Goal: Information Seeking & Learning: Learn about a topic

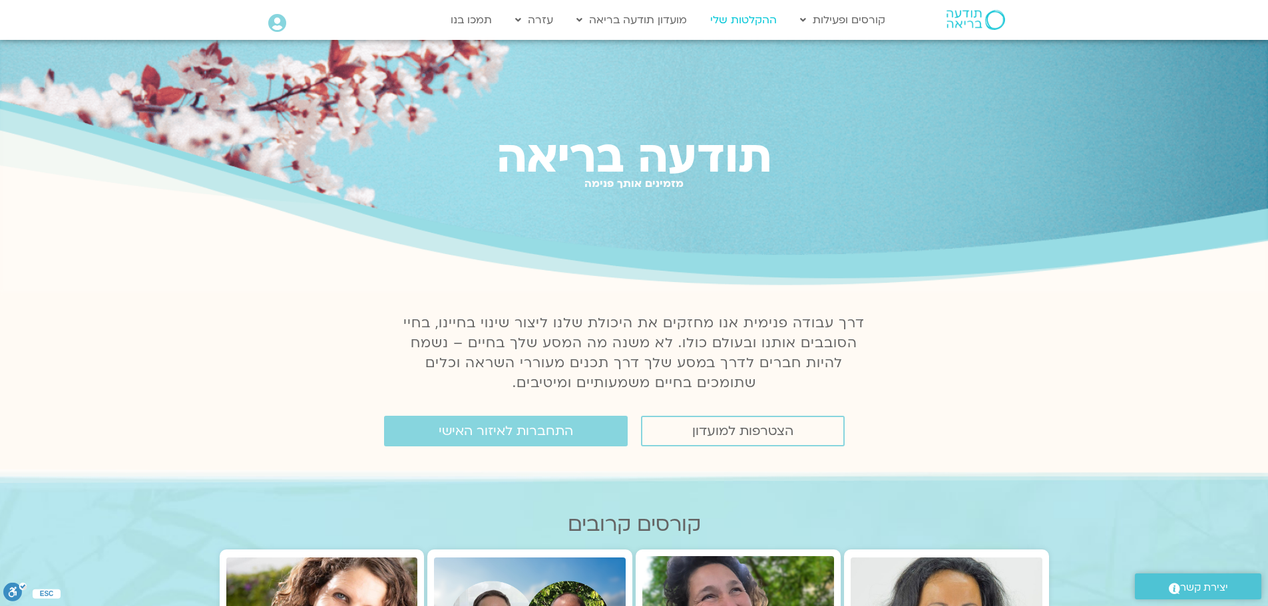
click at [768, 24] on link "ההקלטות שלי" at bounding box center [744, 19] width 80 height 25
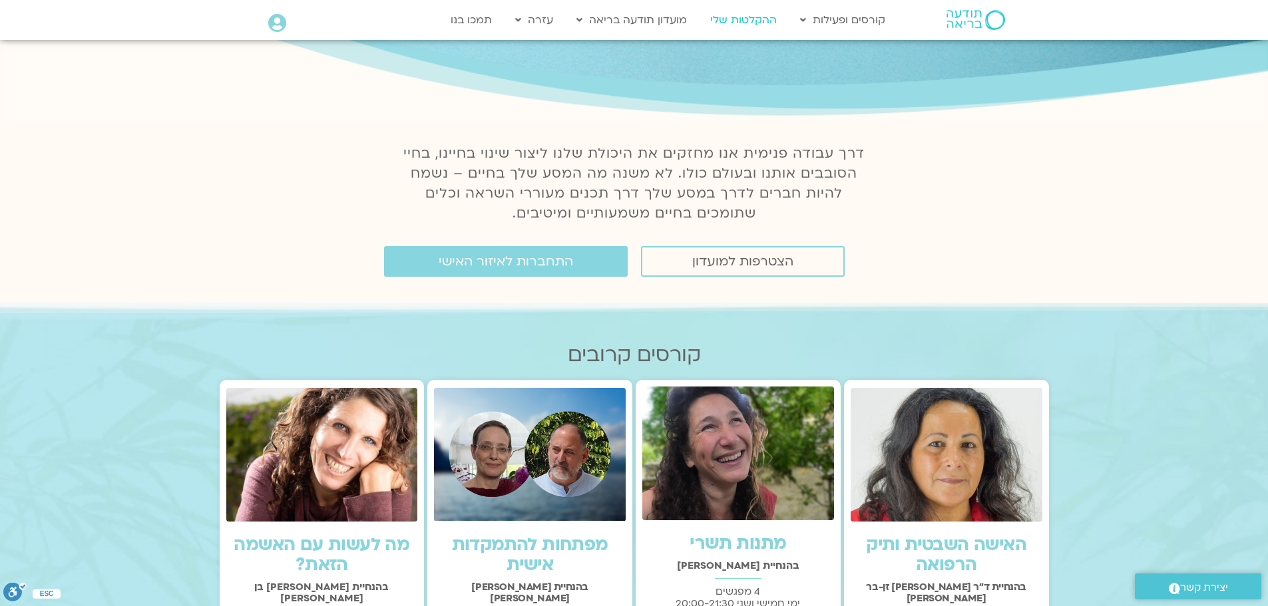
scroll to position [333, 0]
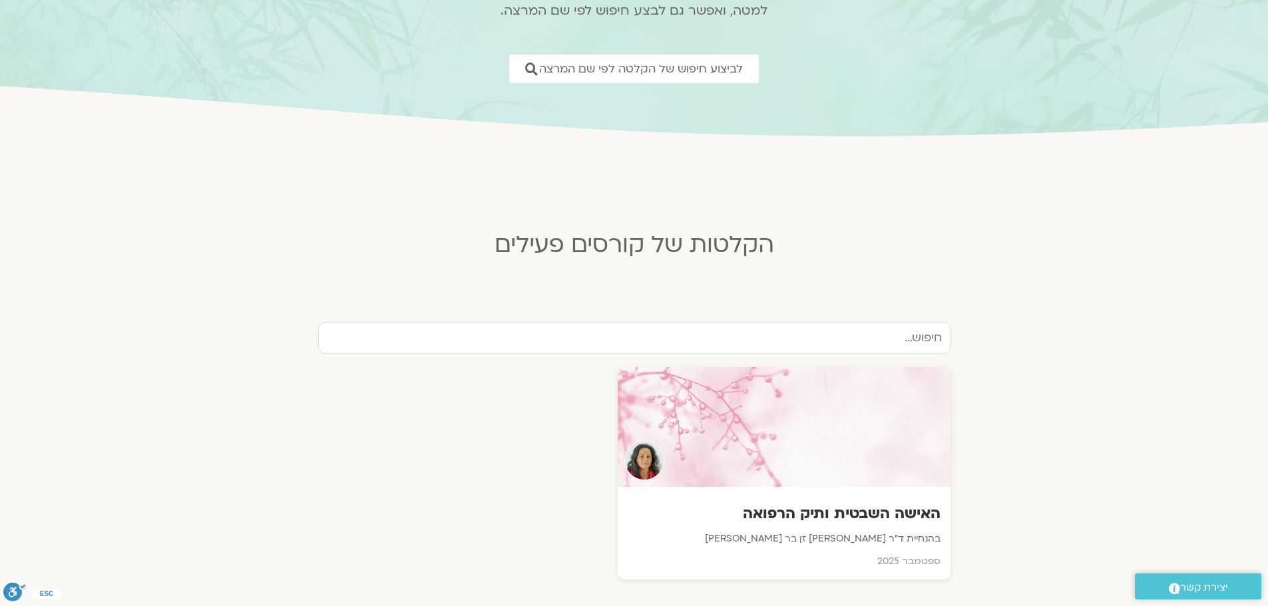
scroll to position [399, 0]
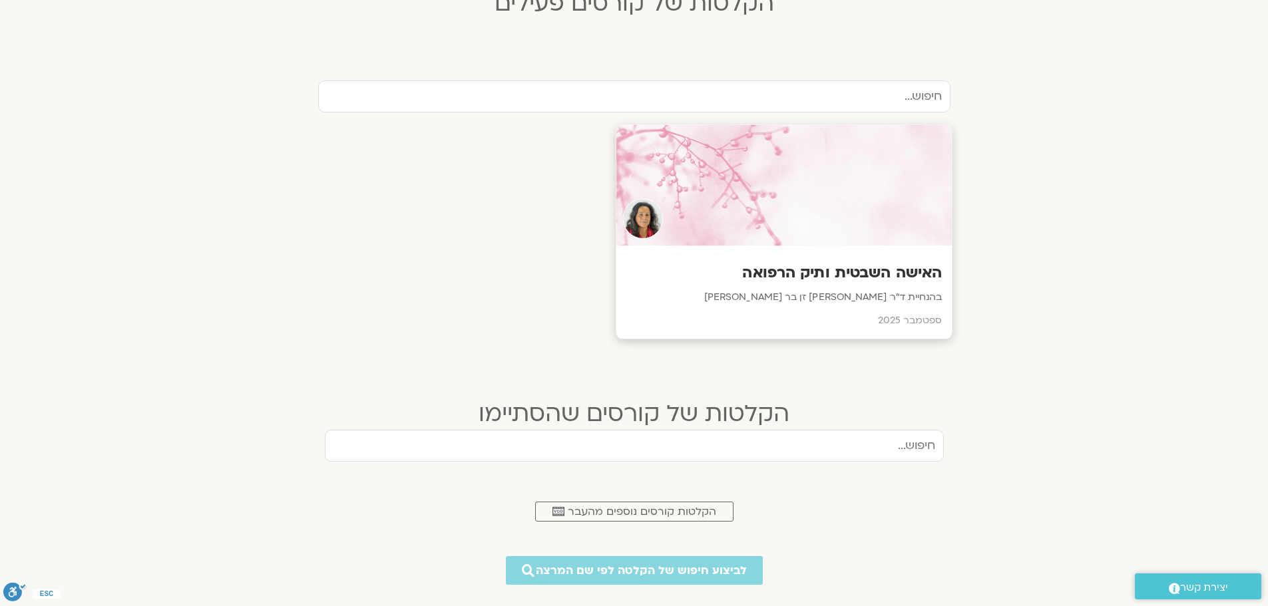
click at [824, 302] on p "בהנחיית ד״ר [PERSON_NAME] זן בר [PERSON_NAME]" at bounding box center [784, 298] width 316 height 17
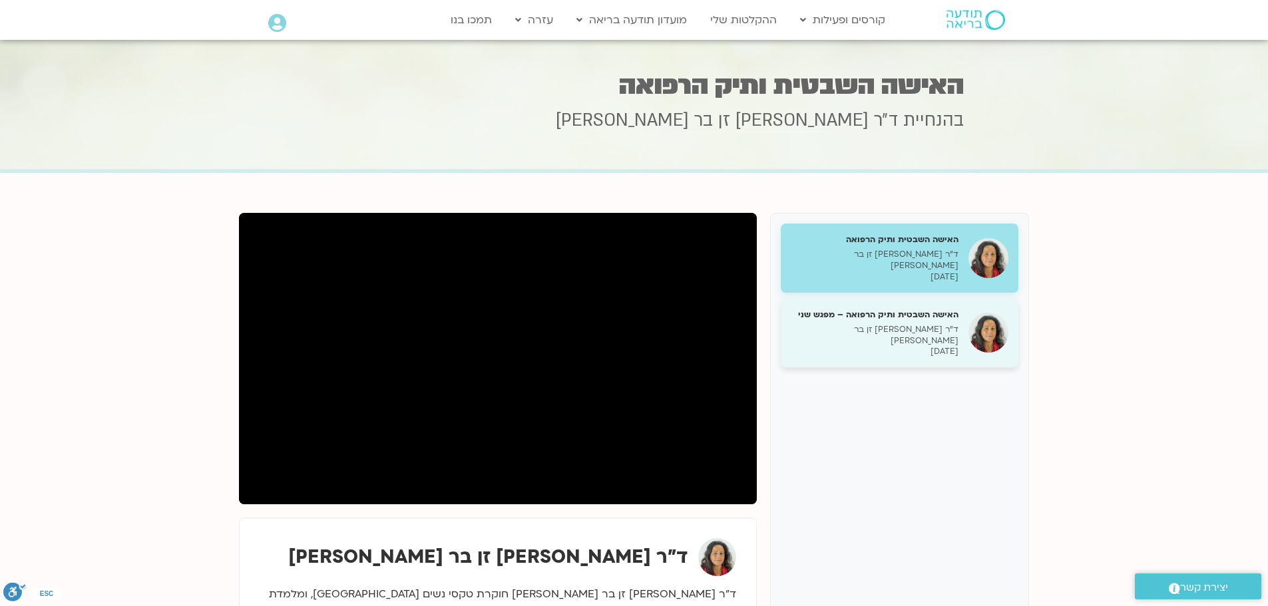
click at [870, 310] on h5 "האישה השבטית ותיק הרפואה – מפגש שני" at bounding box center [875, 315] width 168 height 12
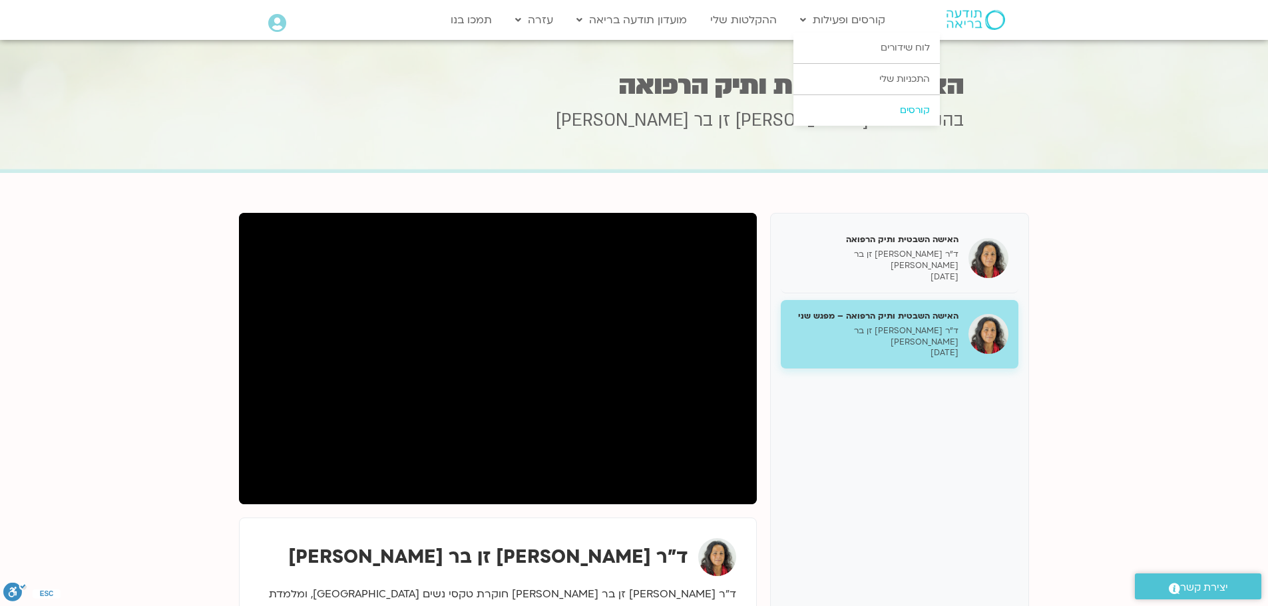
click at [909, 106] on link "קורסים" at bounding box center [867, 110] width 146 height 31
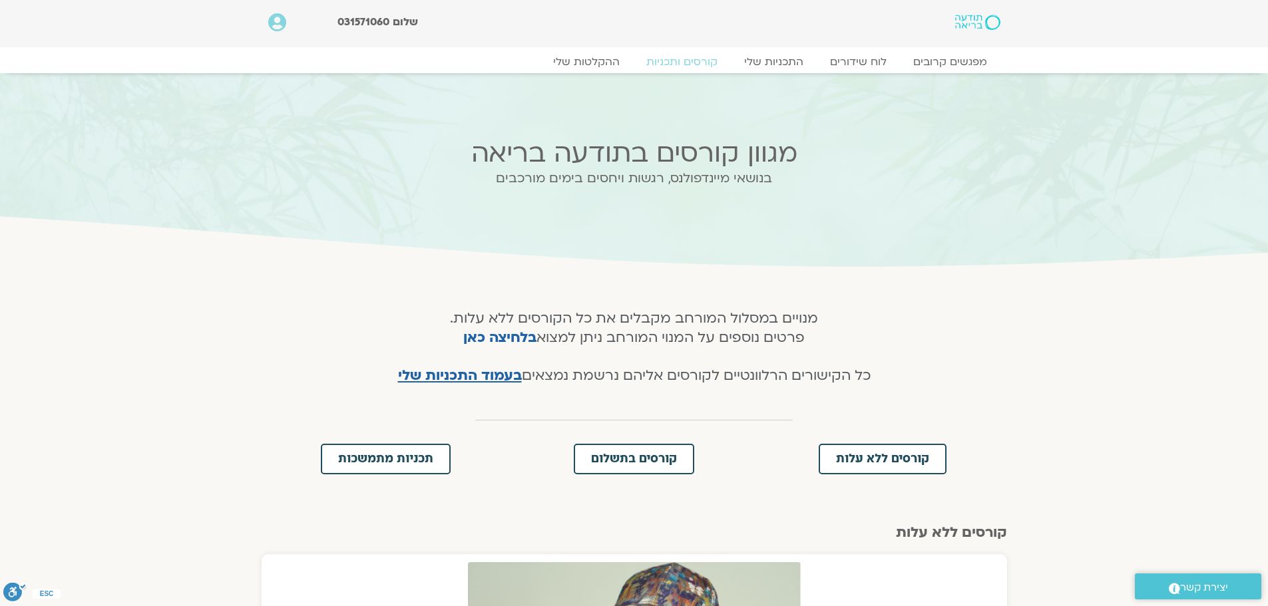
scroll to position [333, 0]
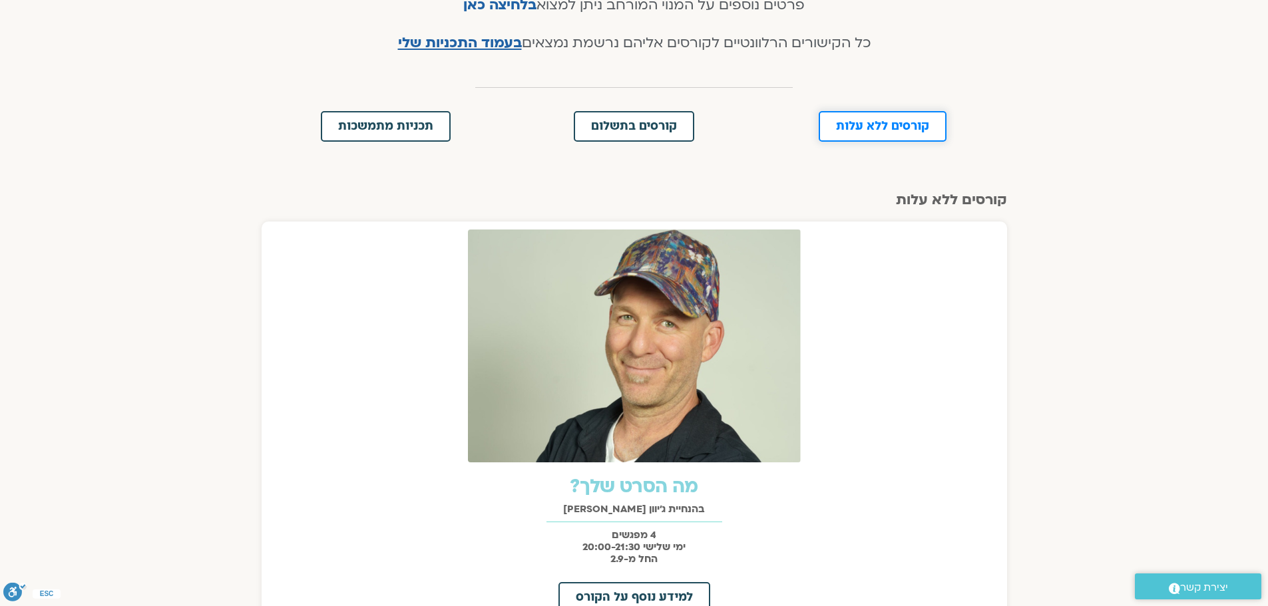
click at [892, 124] on span "קורסים ללא עלות" at bounding box center [882, 126] width 93 height 12
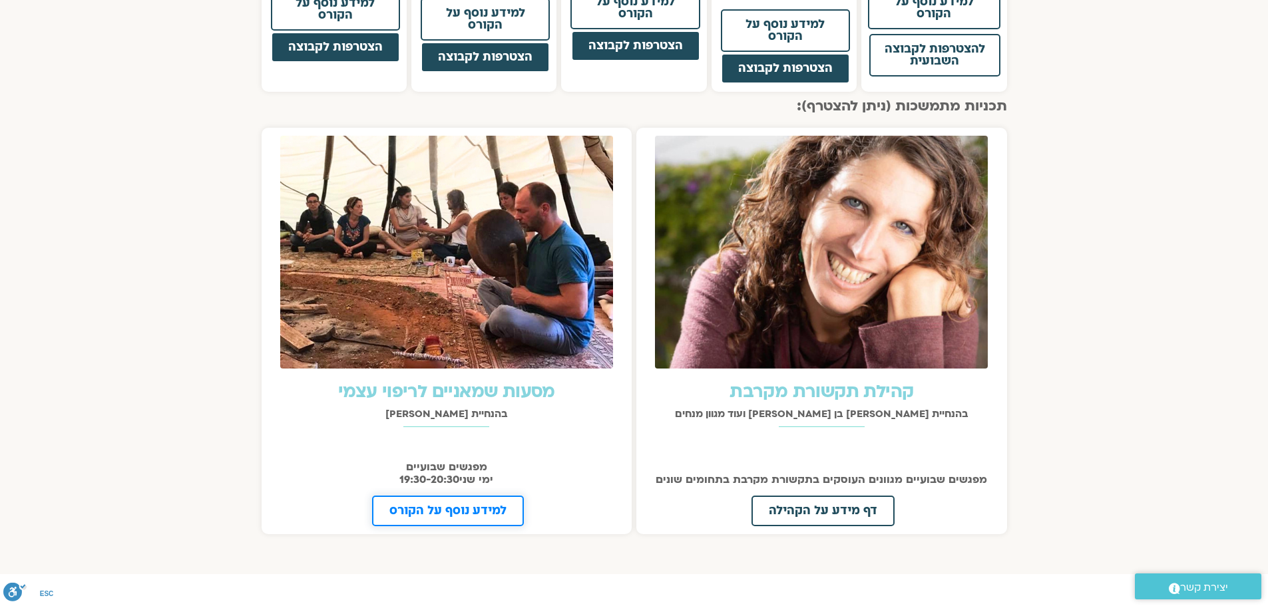
scroll to position [1553, 0]
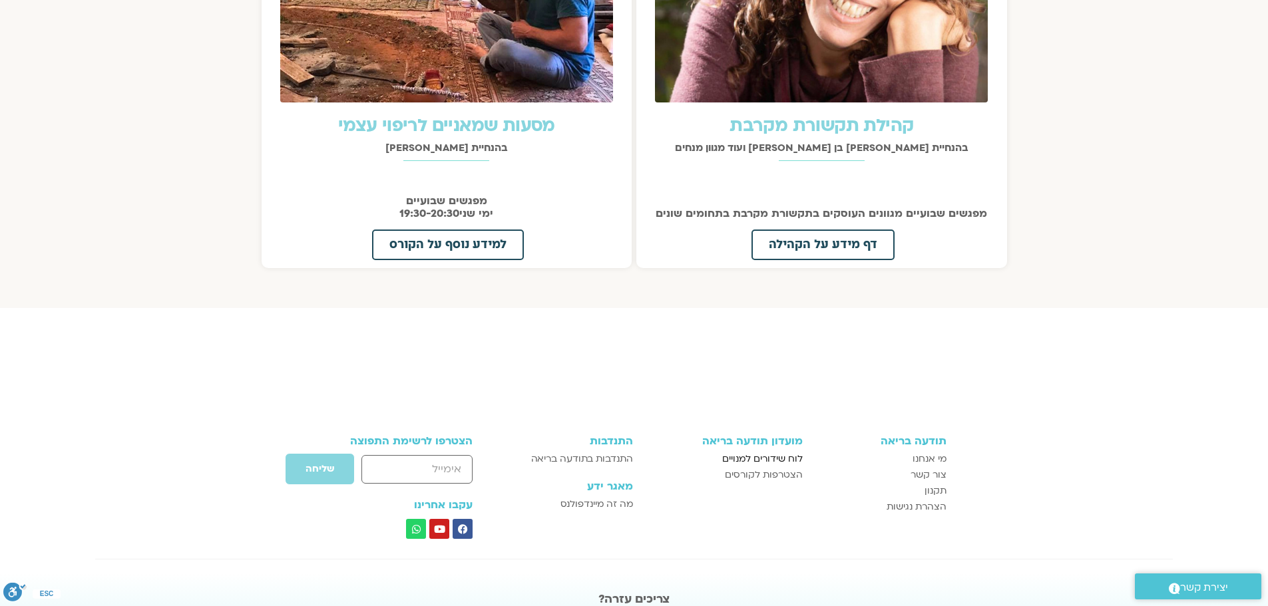
click at [724, 453] on span "לוח שידורים למנויים" at bounding box center [762, 459] width 81 height 16
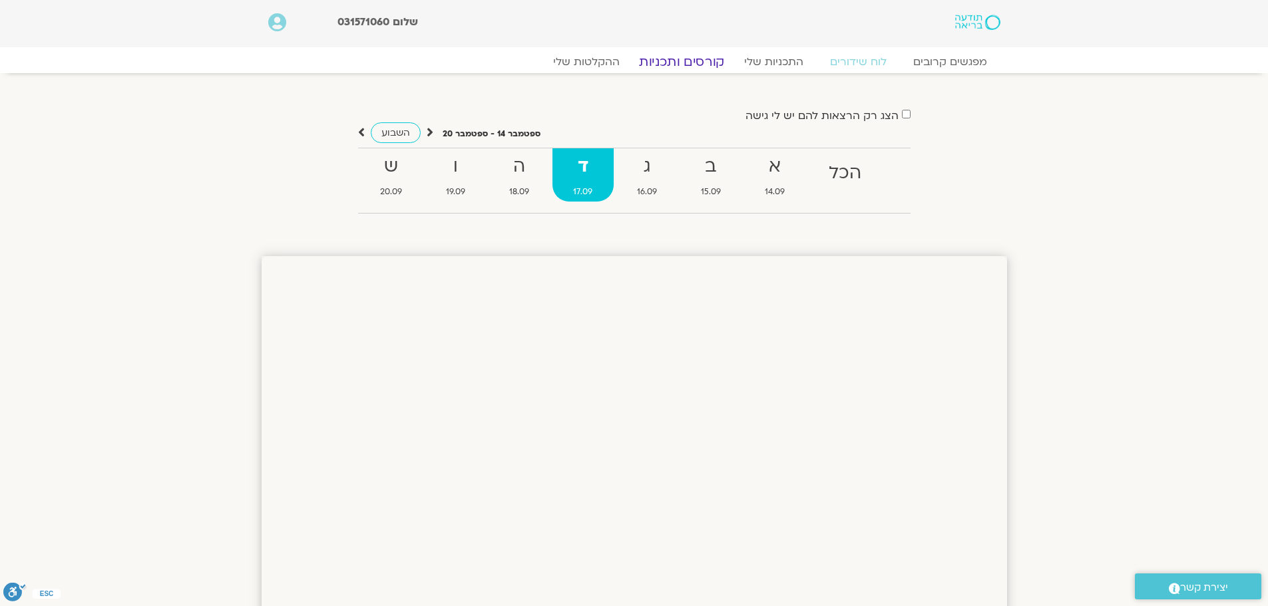
click at [692, 58] on link "קורסים ותכניות" at bounding box center [681, 62] width 117 height 16
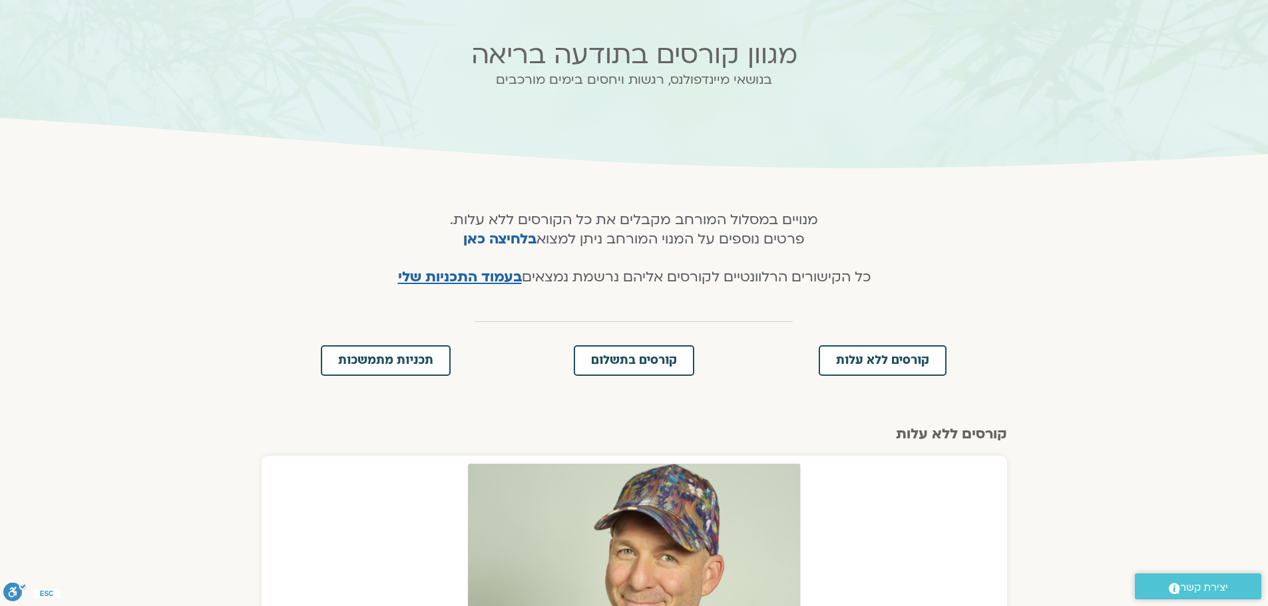
scroll to position [266, 0]
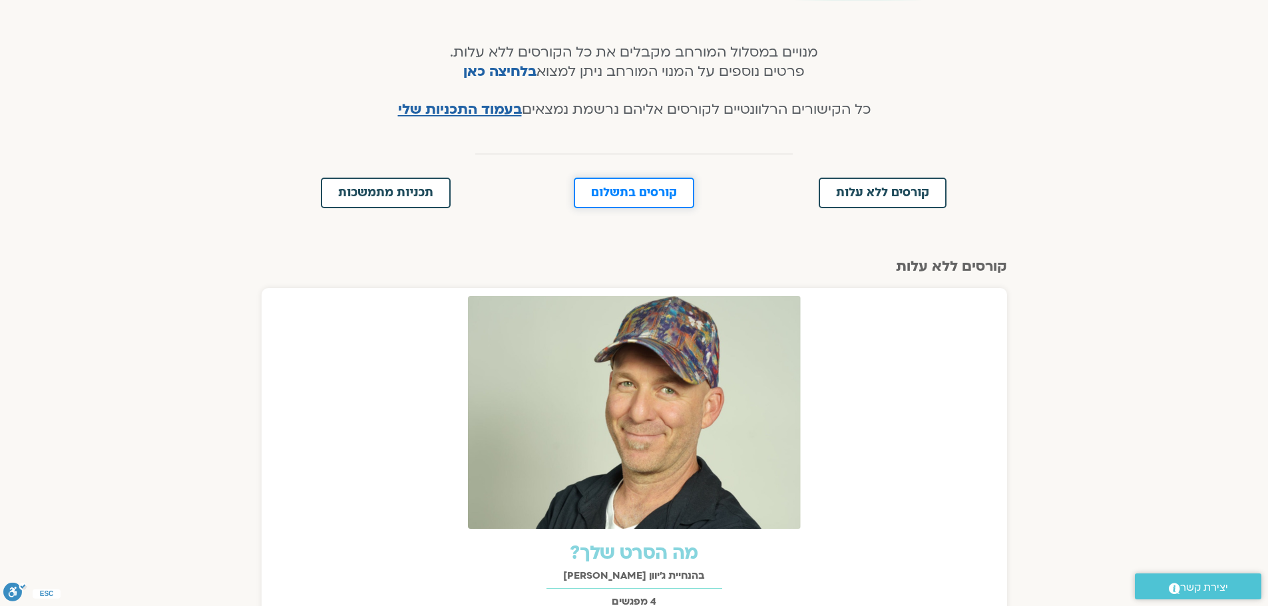
click at [666, 193] on span "קורסים בתשלום" at bounding box center [634, 193] width 86 height 12
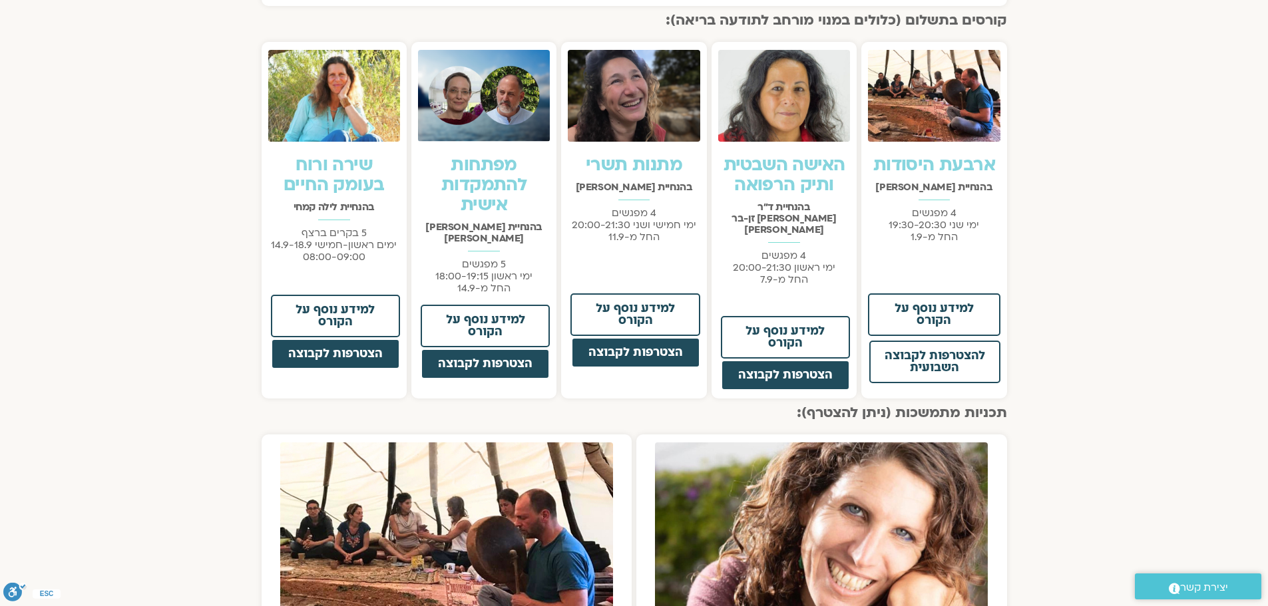
scroll to position [986, 0]
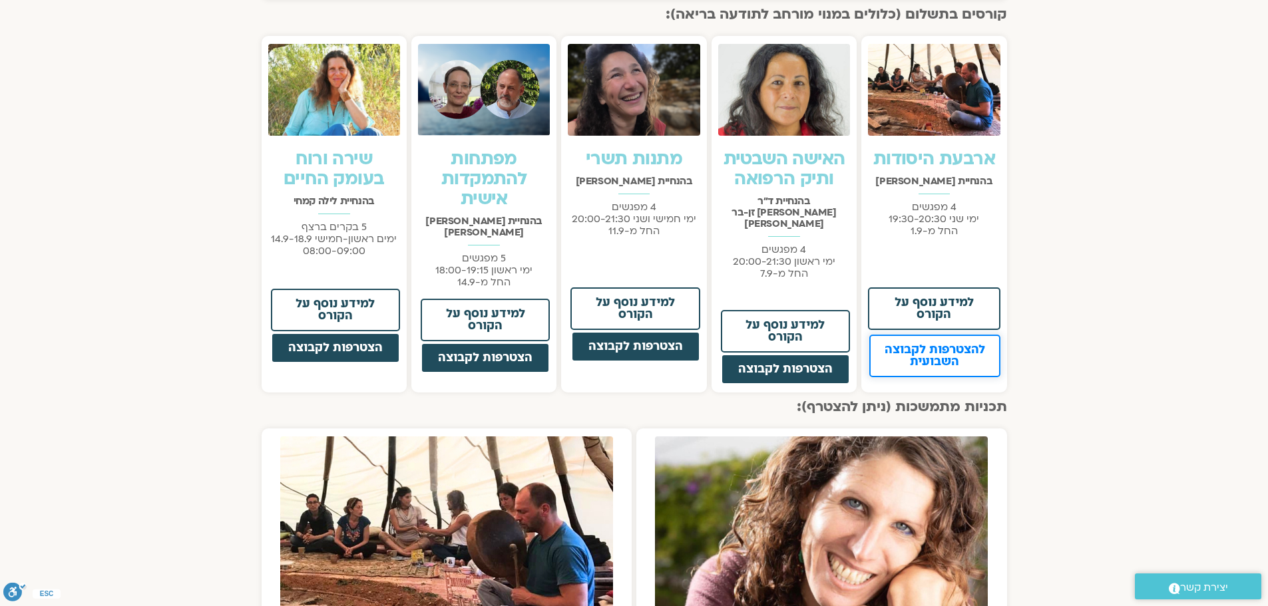
click at [994, 356] on link "להצטרפות לקבוצה השבועית" at bounding box center [934, 356] width 130 height 43
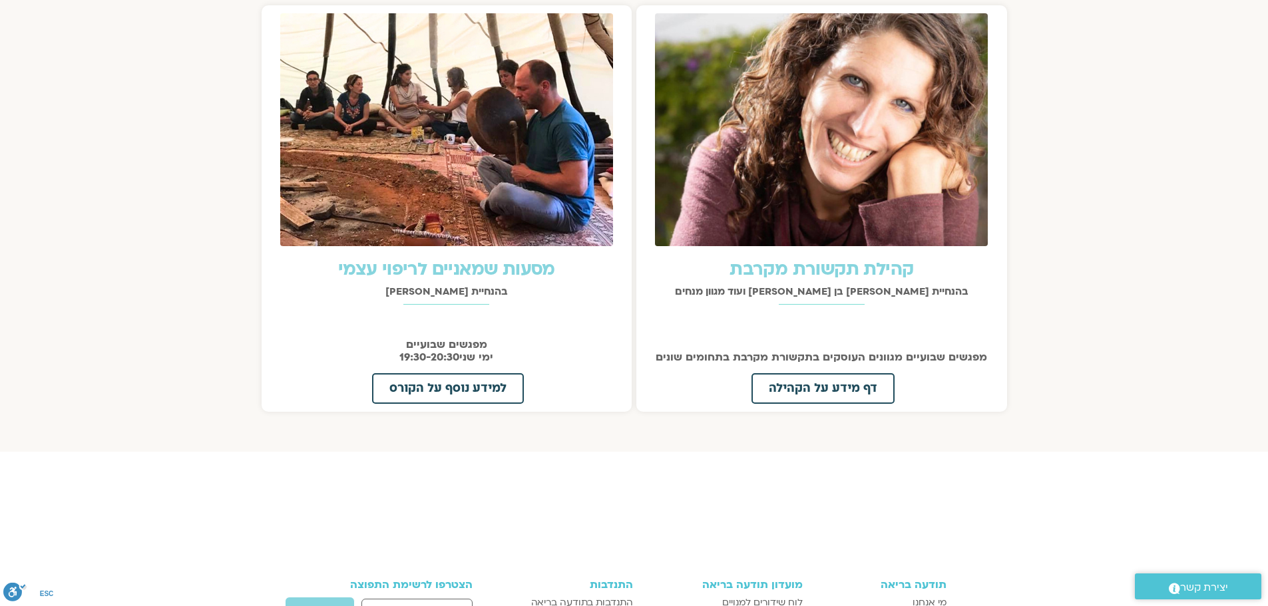
scroll to position [1414, 0]
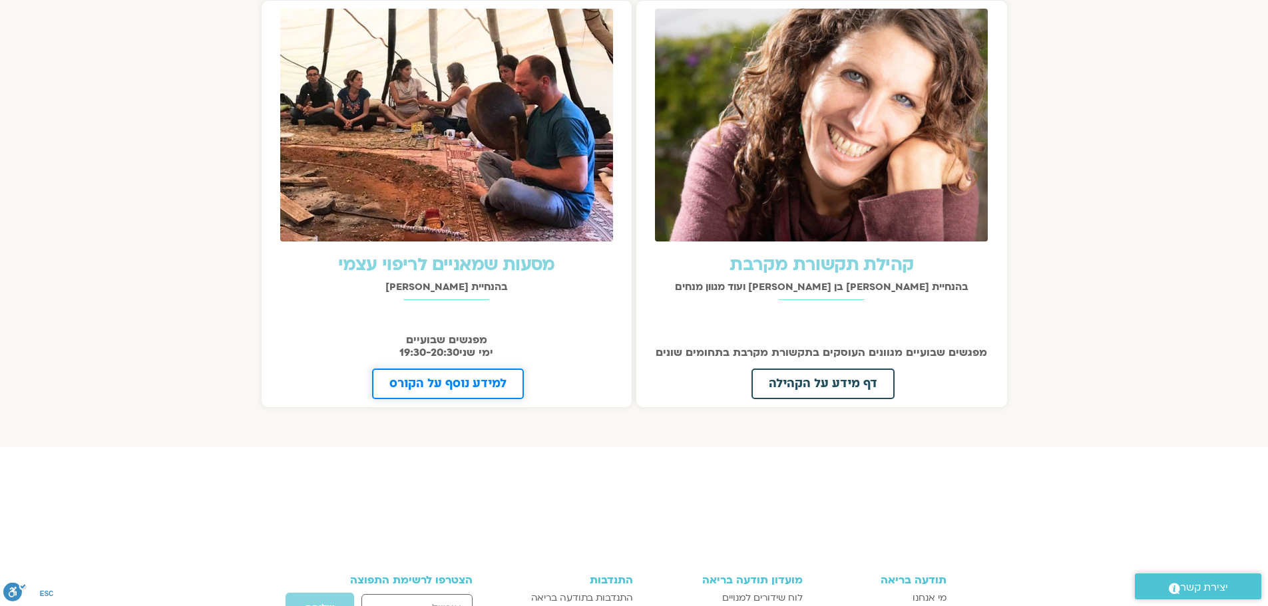
click at [417, 378] on span "למידע נוסף על הקורס" at bounding box center [447, 384] width 117 height 12
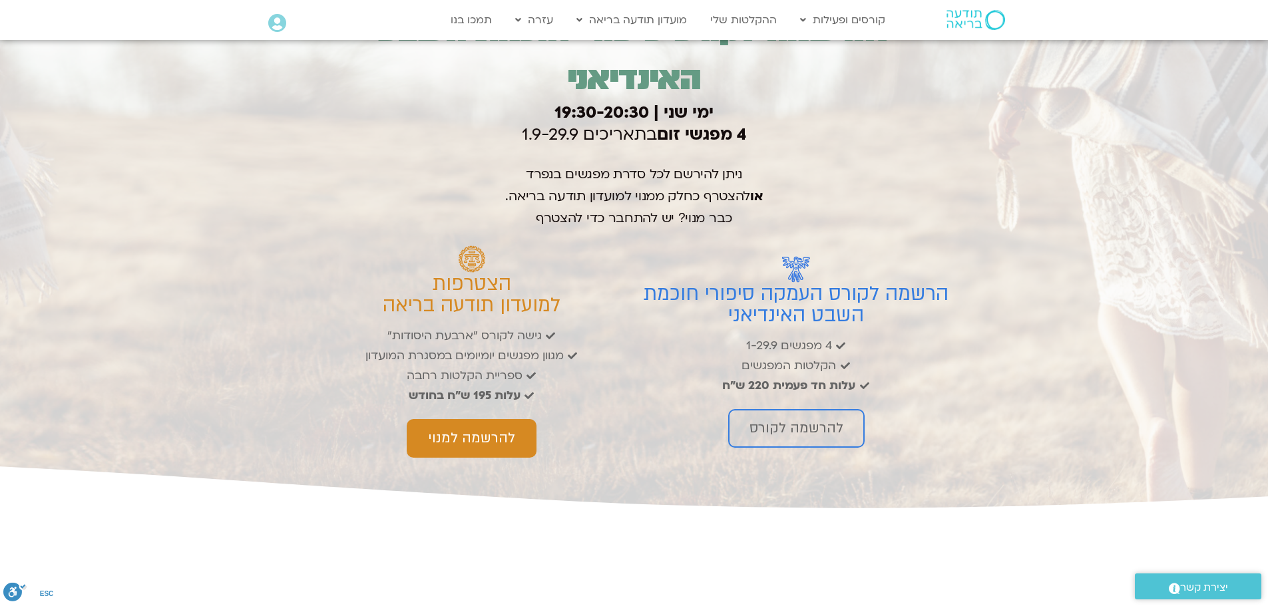
scroll to position [2130, 0]
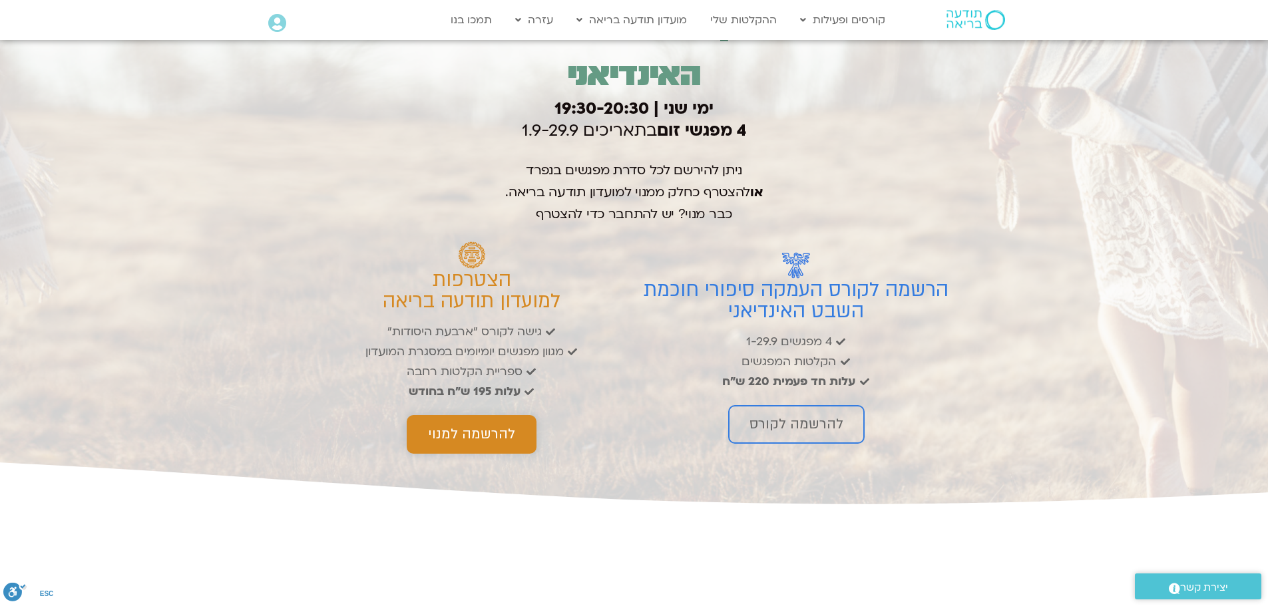
click at [510, 442] on span "להרשמה למנוי" at bounding box center [471, 435] width 87 height 16
click at [815, 419] on span "להרשמה לקורס" at bounding box center [797, 425] width 94 height 16
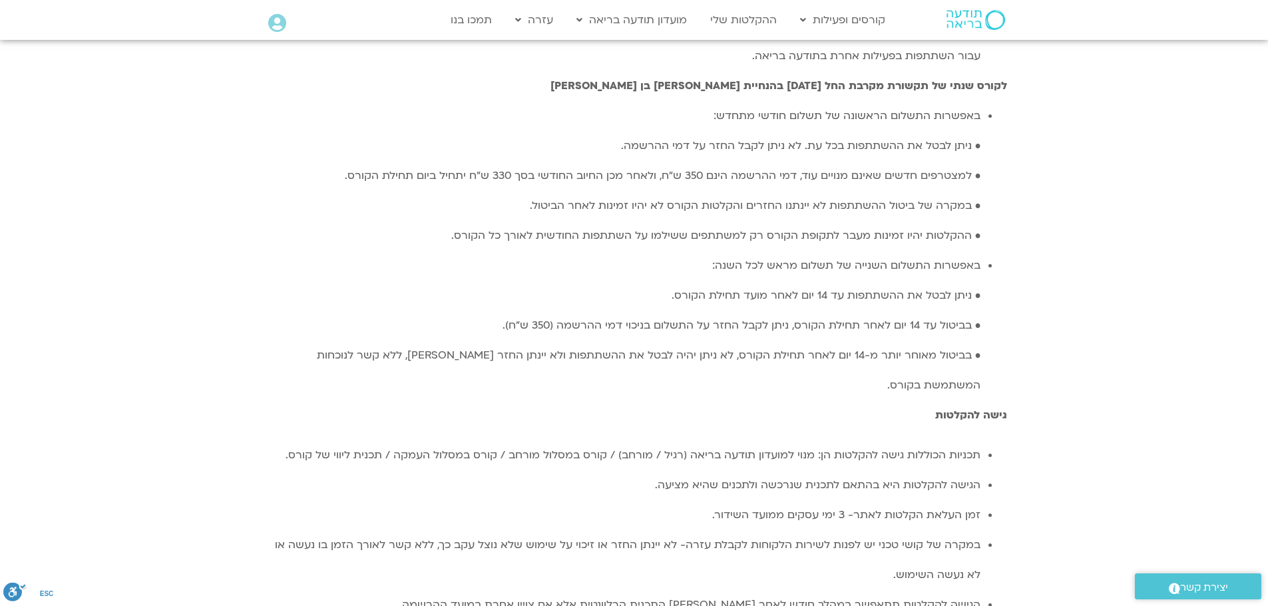
scroll to position [3861, 0]
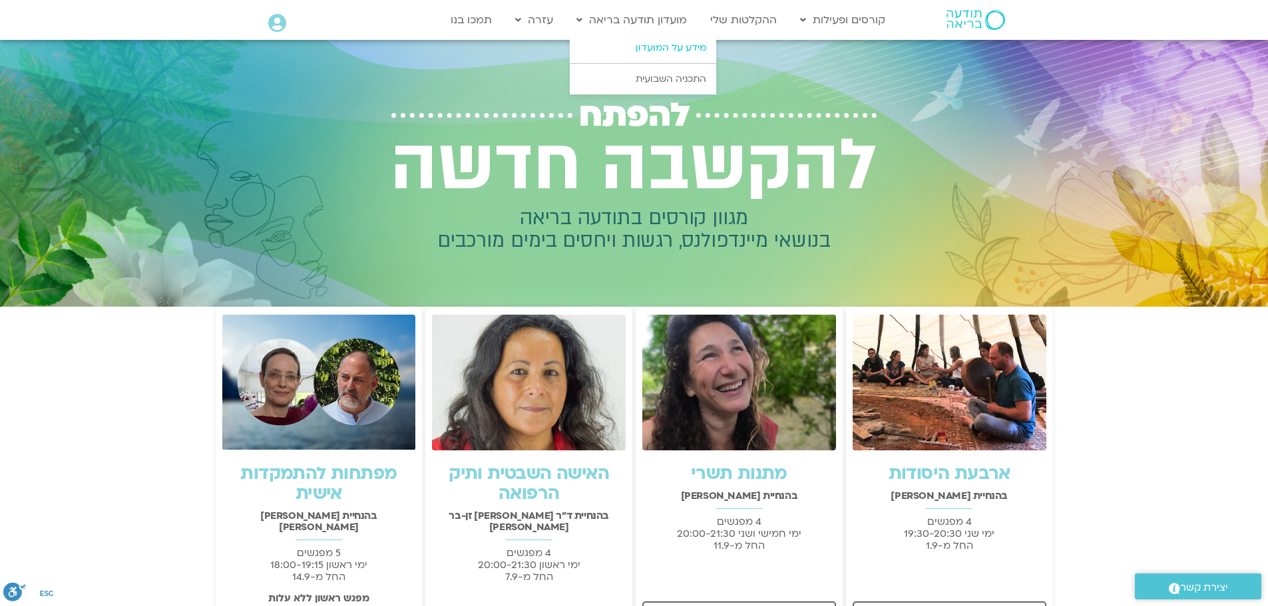
click at [648, 47] on link "מידע על המועדון" at bounding box center [643, 48] width 146 height 31
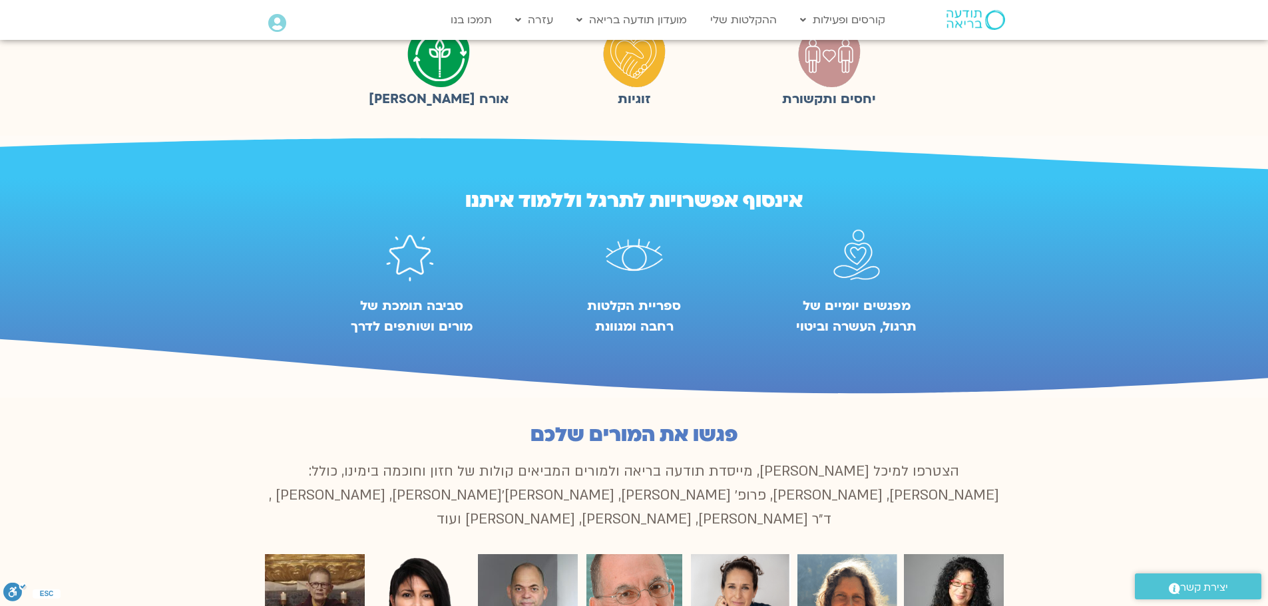
scroll to position [666, 0]
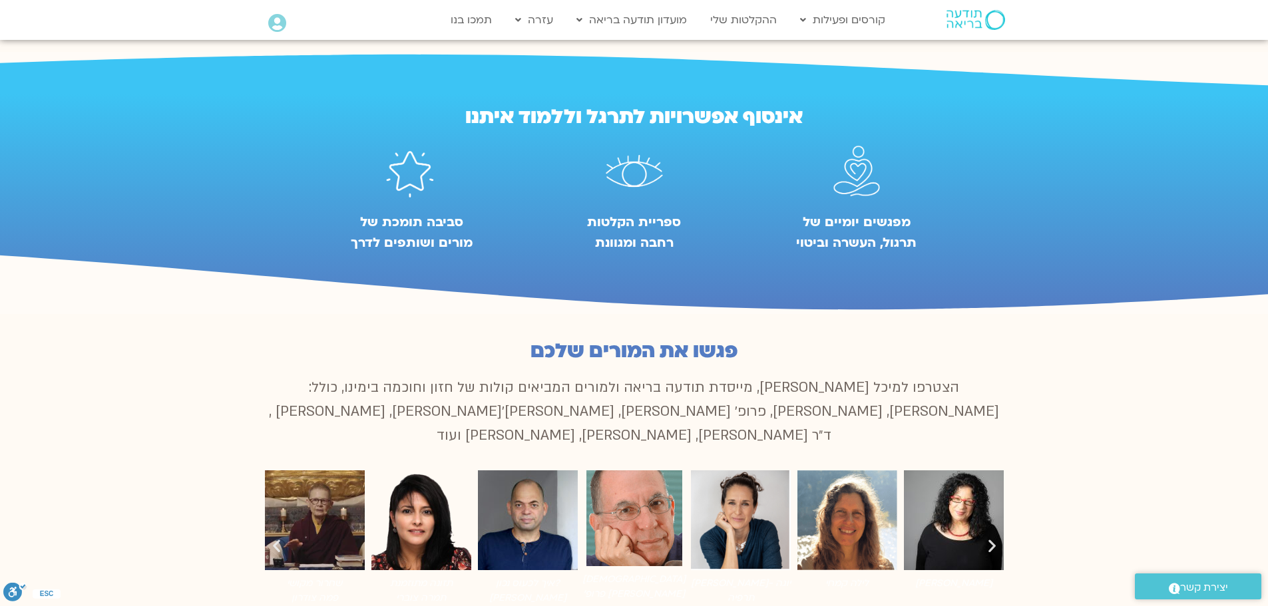
click at [991, 538] on icon "שקופית הבאה" at bounding box center [992, 546] width 17 height 17
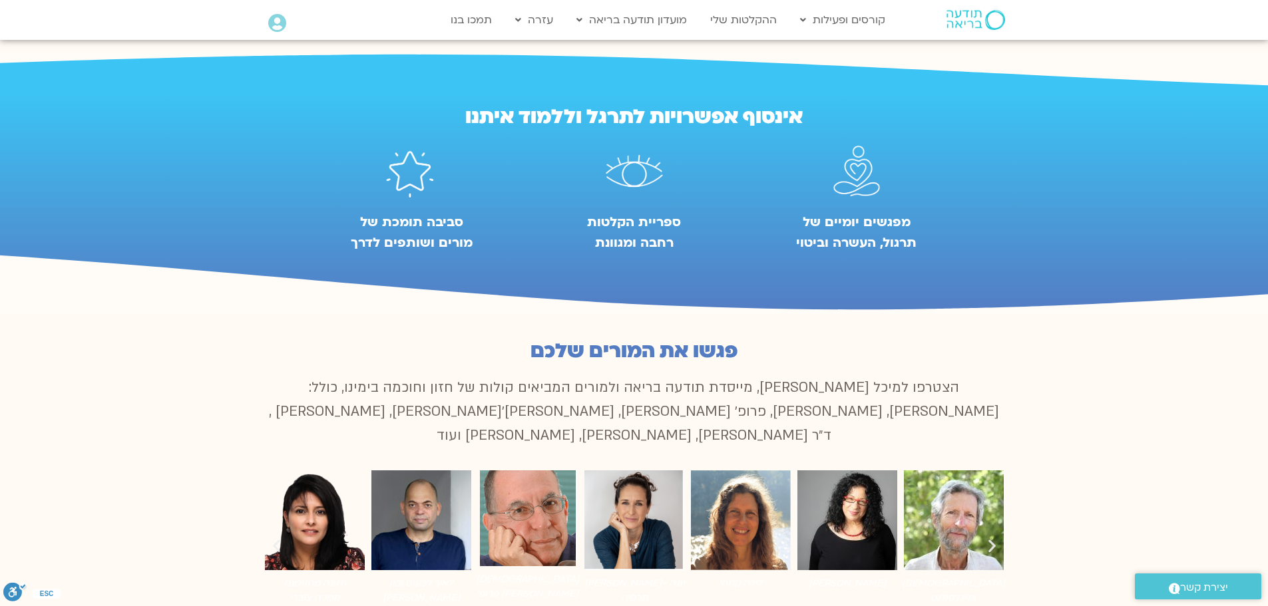
click at [991, 538] on icon "שקופית הבאה" at bounding box center [992, 546] width 17 height 17
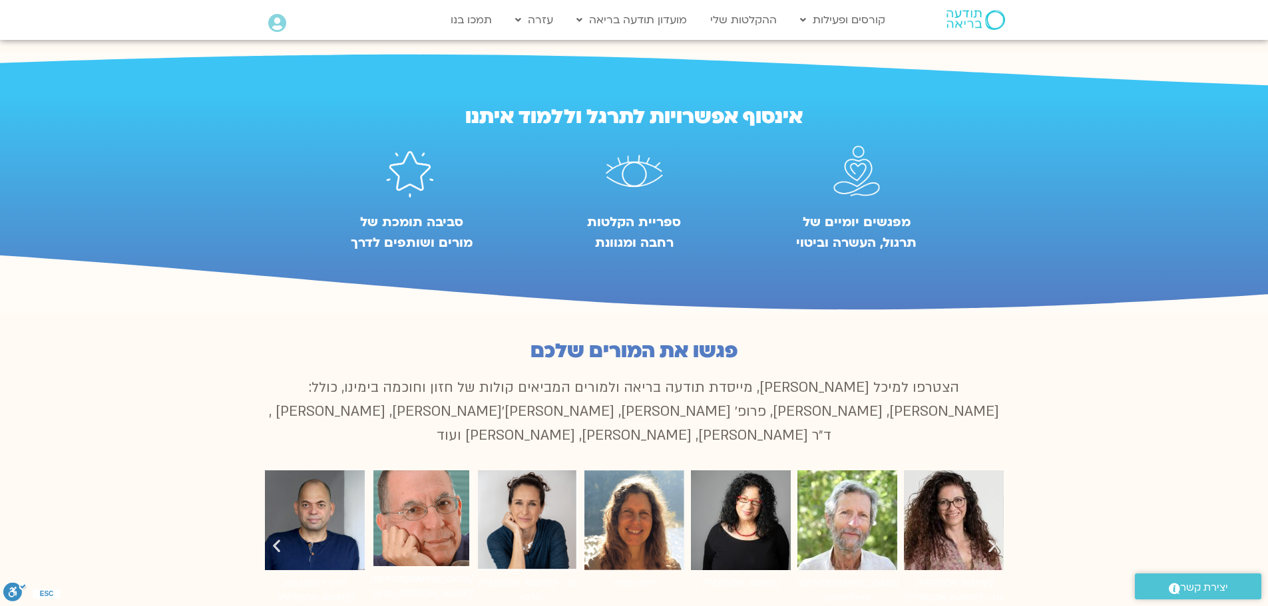
click at [991, 538] on icon "שקופית הבאה" at bounding box center [992, 546] width 17 height 17
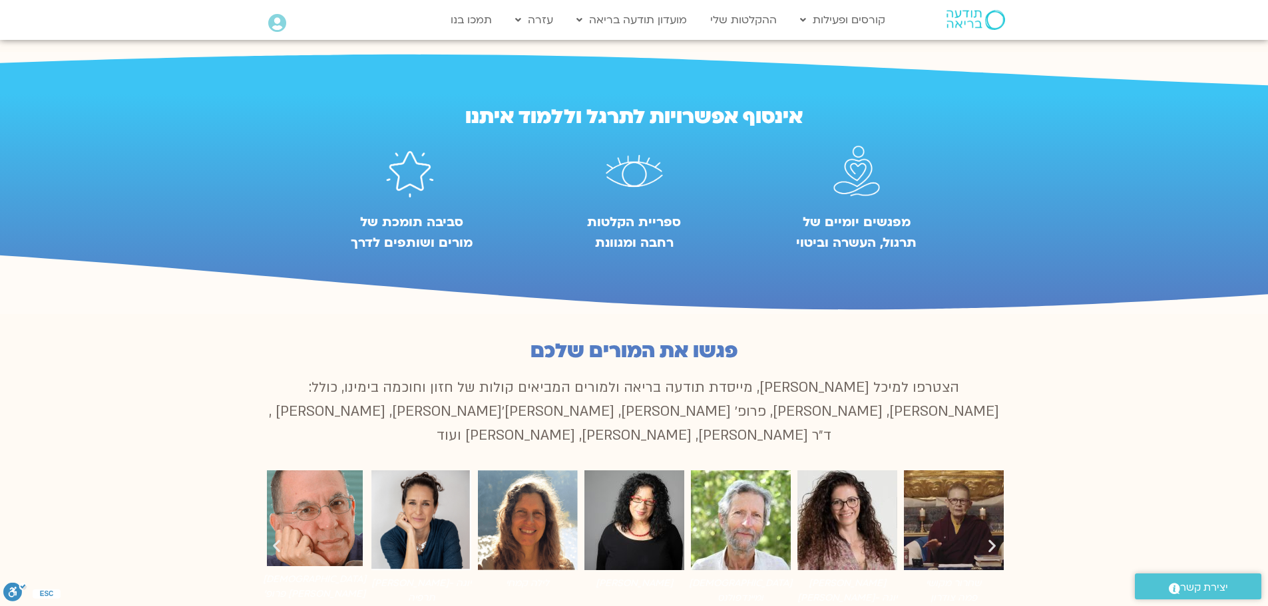
click at [991, 538] on icon "שקופית הבאה" at bounding box center [992, 546] width 17 height 17
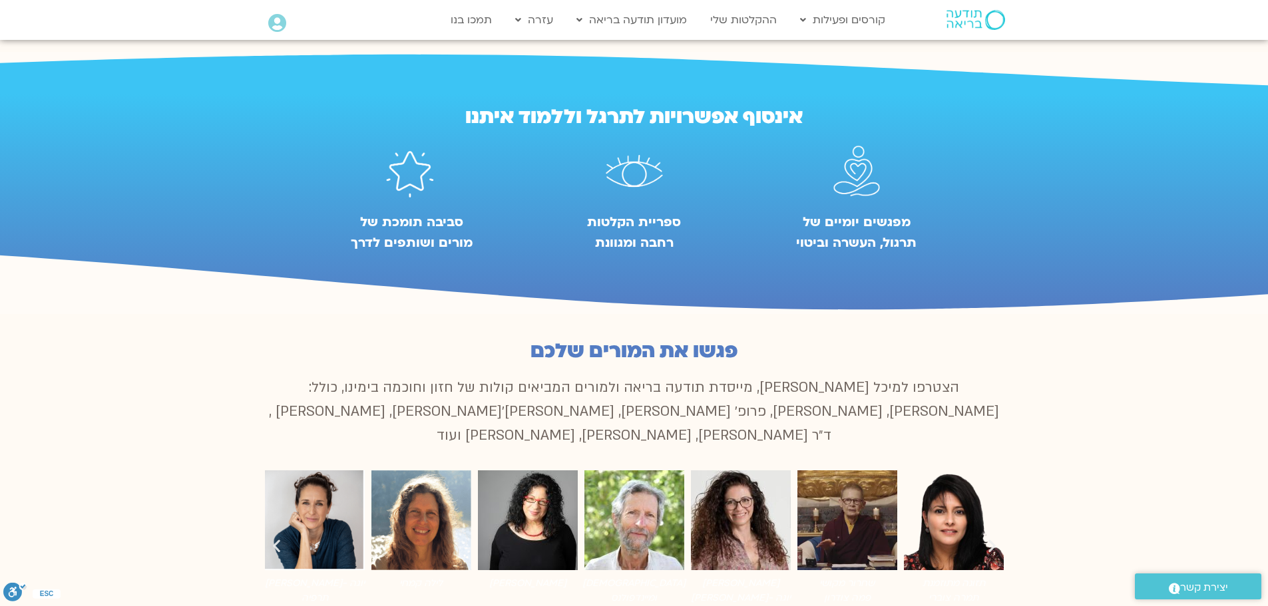
click at [991, 538] on icon "שקופית הבאה" at bounding box center [992, 546] width 17 height 17
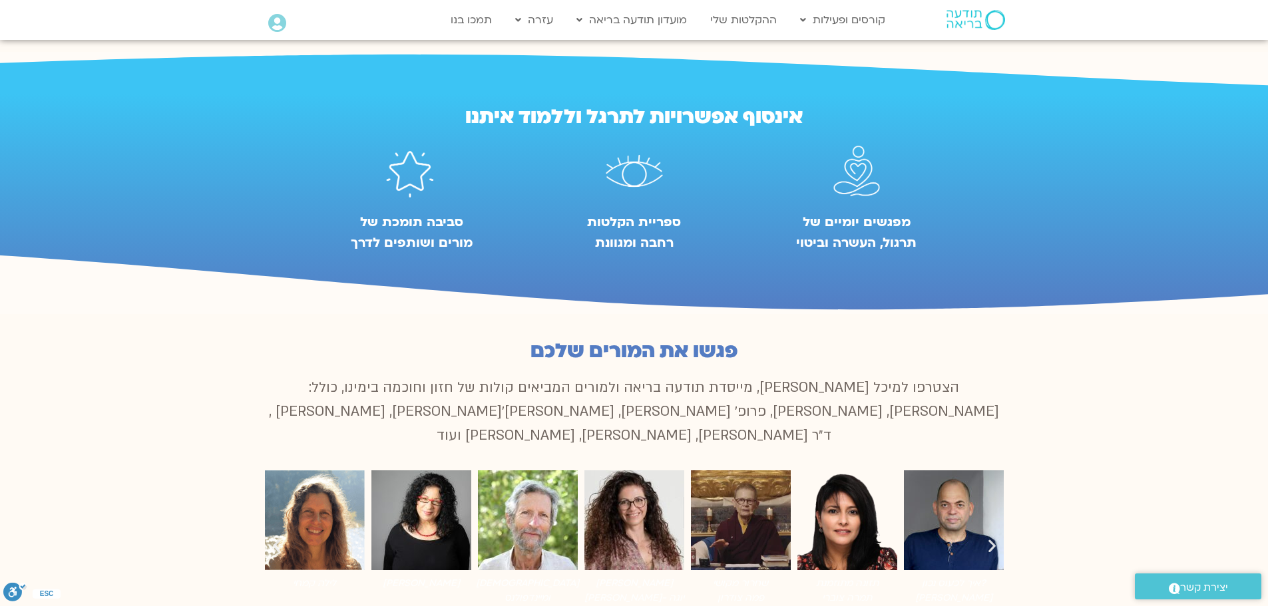
click at [991, 538] on icon "שקופית הבאה" at bounding box center [992, 546] width 17 height 17
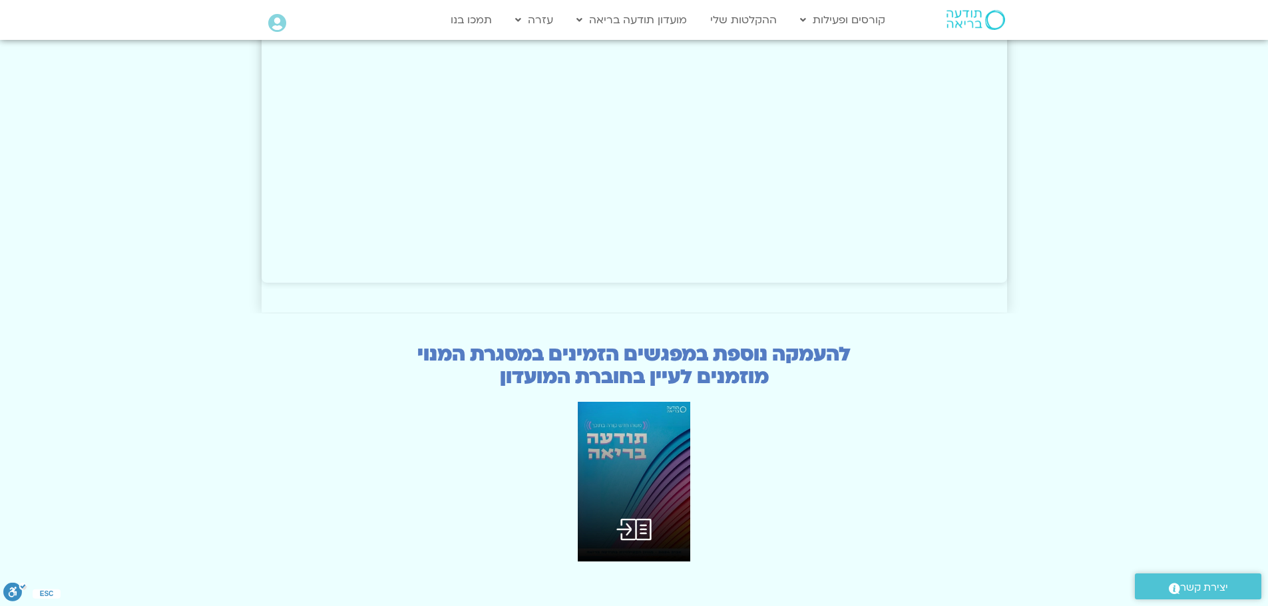
scroll to position [3062, 0]
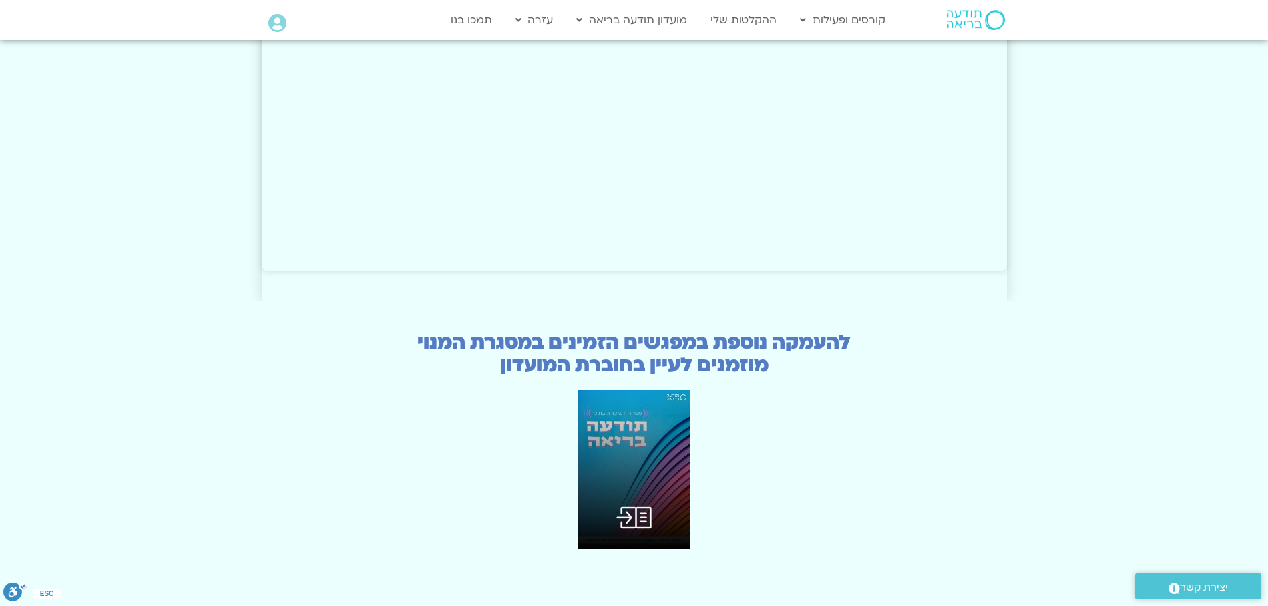
click at [673, 332] on h3 "להעמקה נוספת במפגשים הזמינים במסגרת המנוי מוזמנים לעיין בחוברת המועדון" at bounding box center [635, 354] width 746 height 45
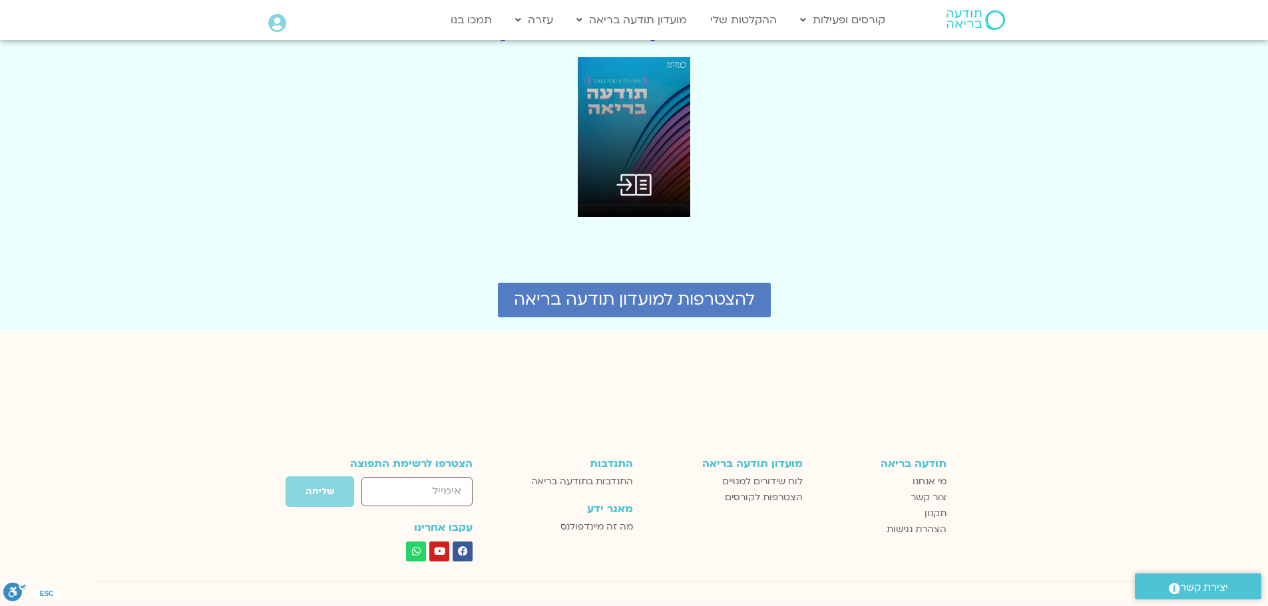
scroll to position [3493, 0]
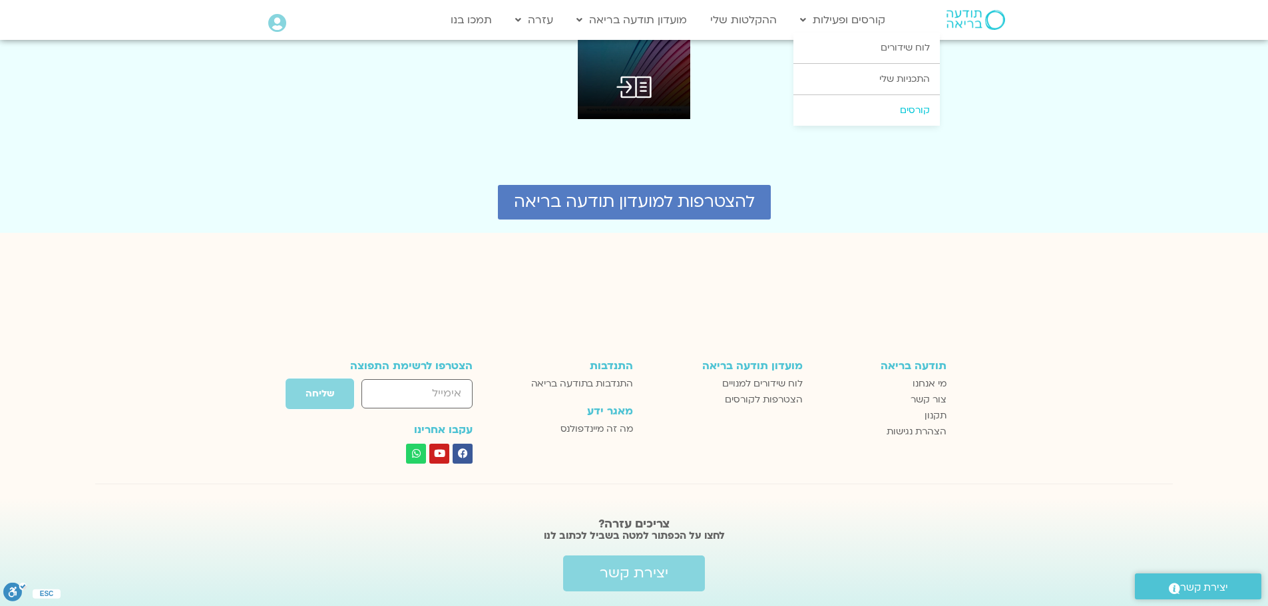
click at [893, 107] on link "קורסים" at bounding box center [867, 110] width 146 height 31
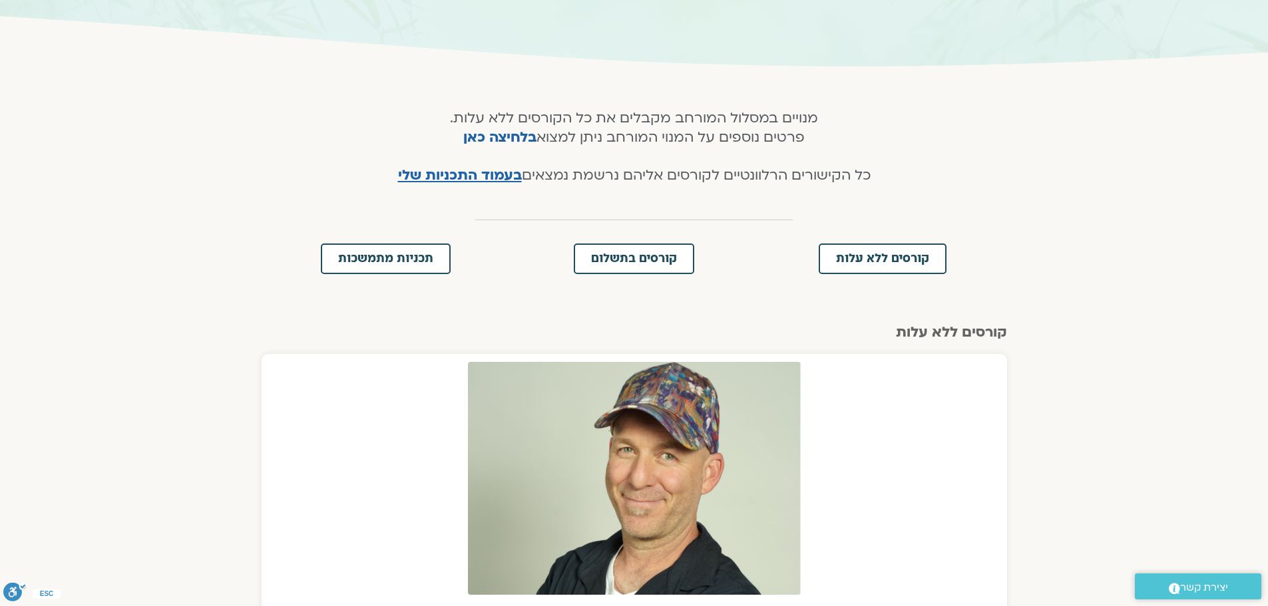
scroll to position [200, 0]
click at [407, 264] on span "תכניות מתמשכות" at bounding box center [385, 260] width 95 height 12
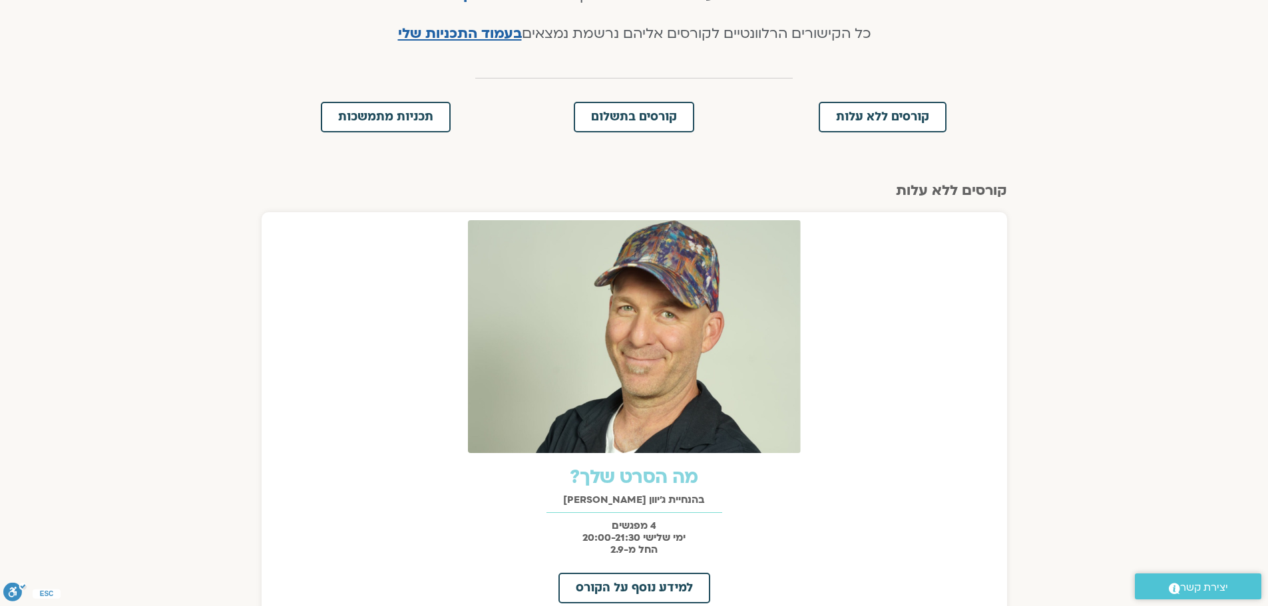
scroll to position [240, 0]
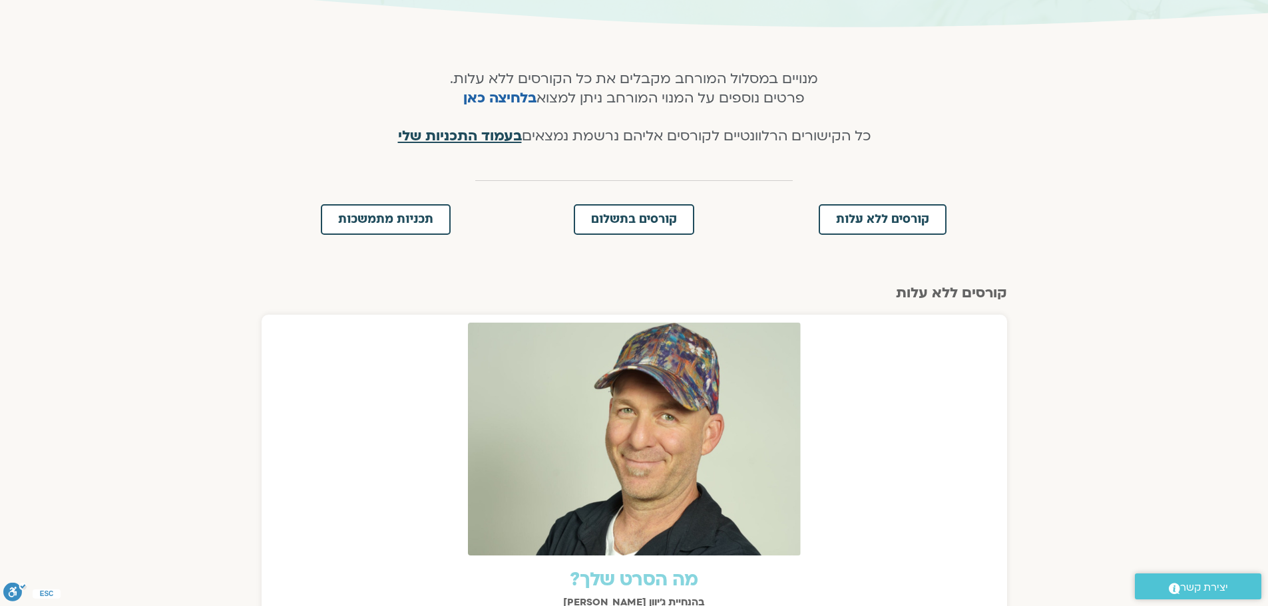
click at [433, 133] on span "בעמוד התכניות שלי" at bounding box center [460, 135] width 124 height 19
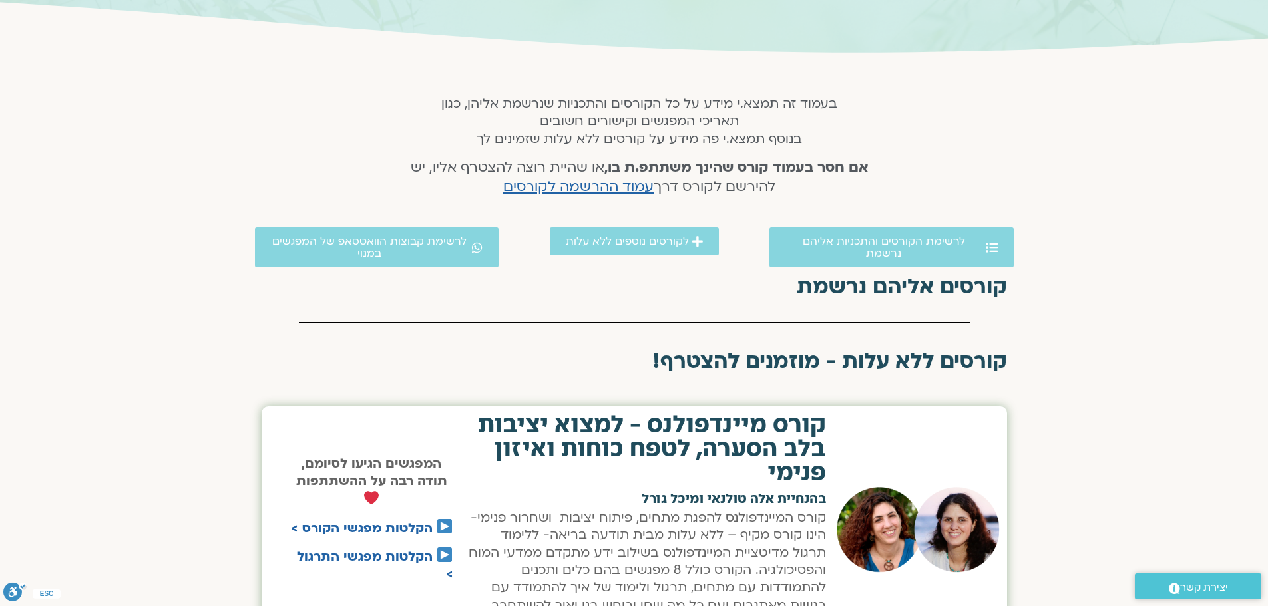
scroll to position [190, 0]
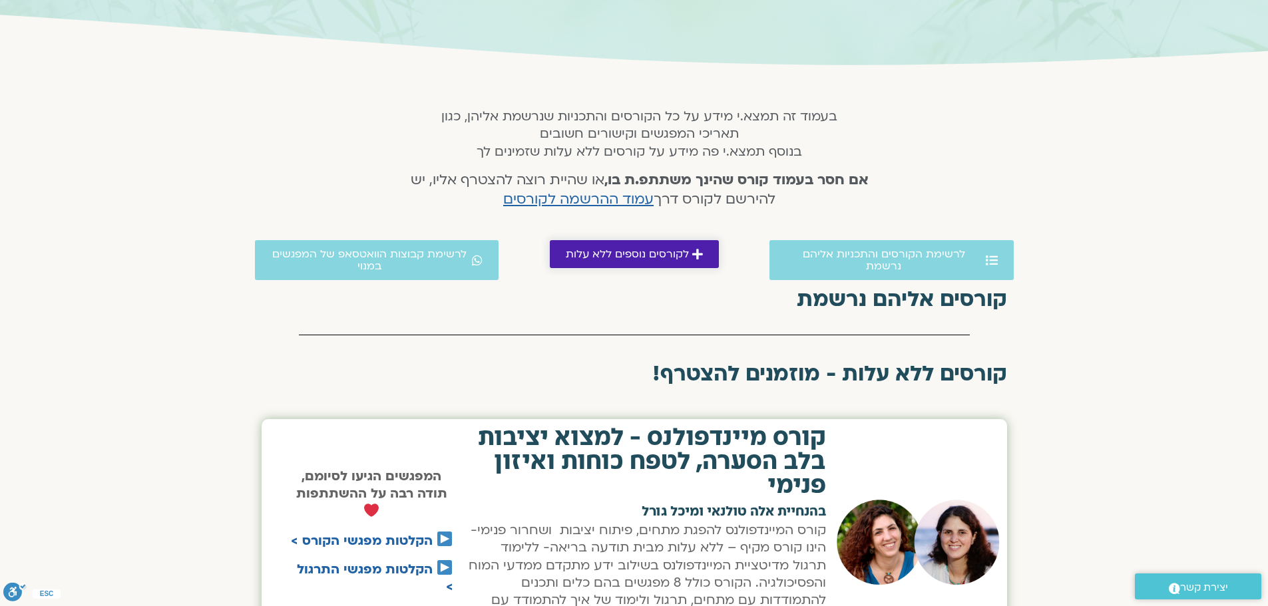
click at [662, 254] on span "לקורסים נוספים ללא עלות" at bounding box center [627, 254] width 123 height 12
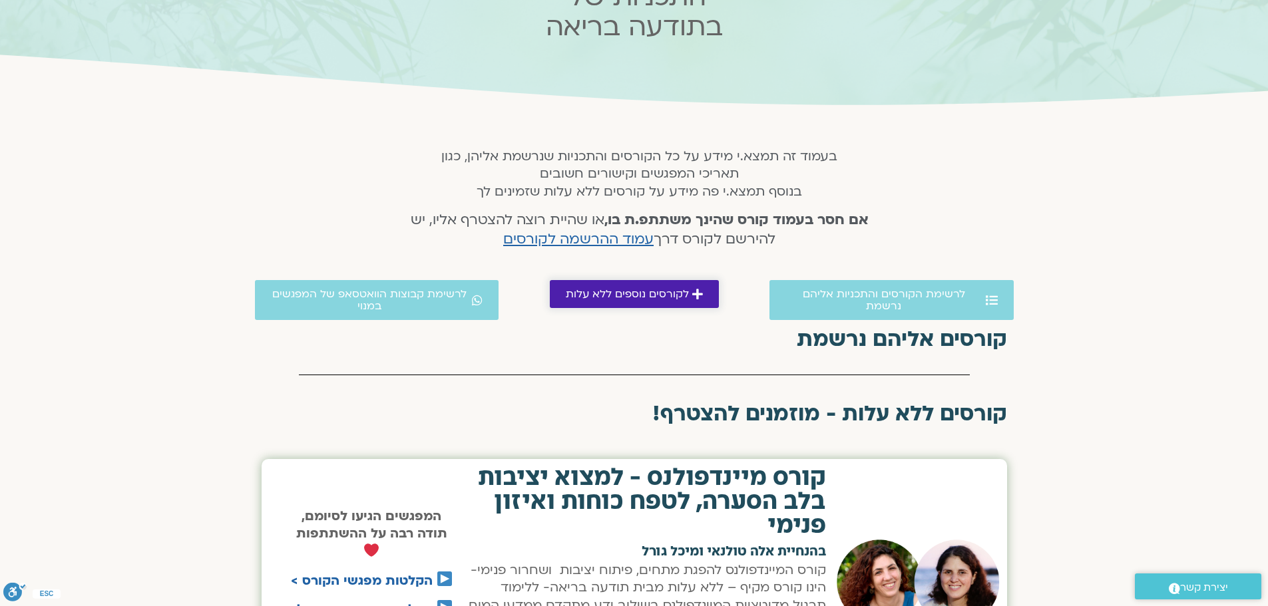
scroll to position [150, 0]
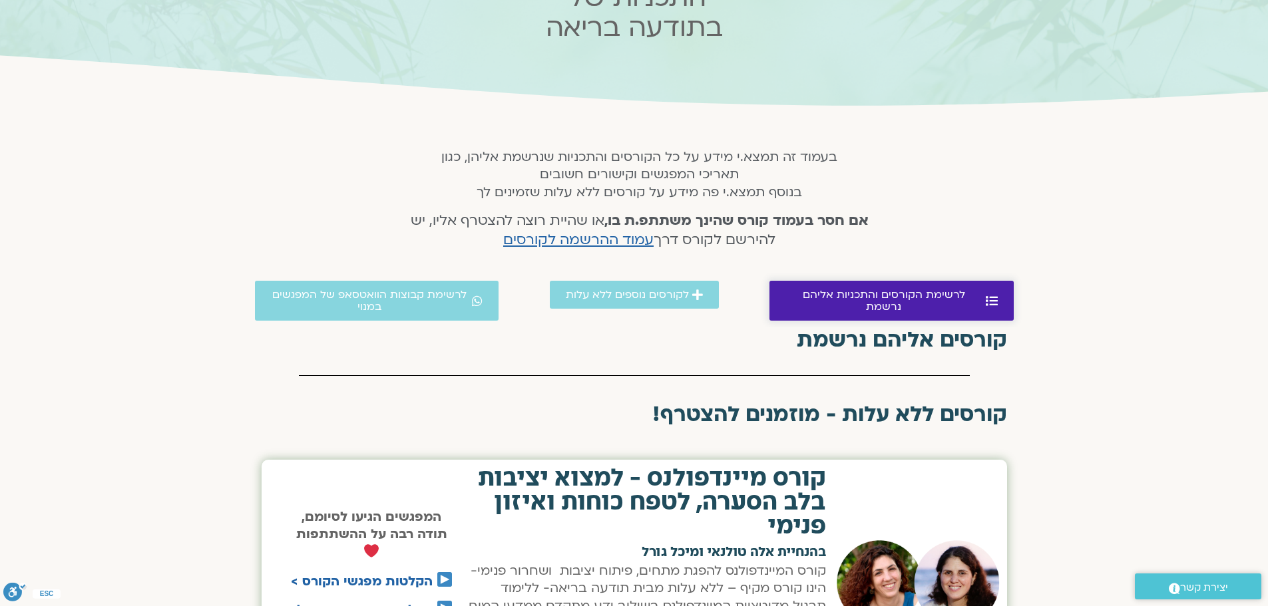
click at [910, 295] on span "לרשימת הקורסים והתכניות אליהם נרשמת" at bounding box center [884, 301] width 197 height 24
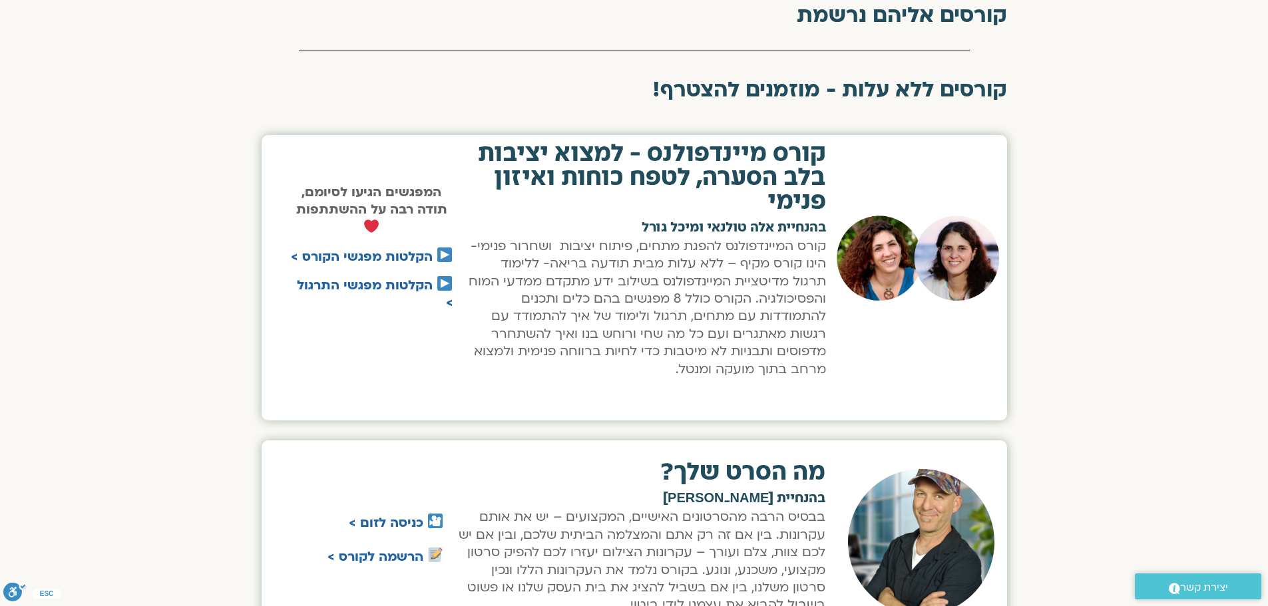
scroll to position [75, 0]
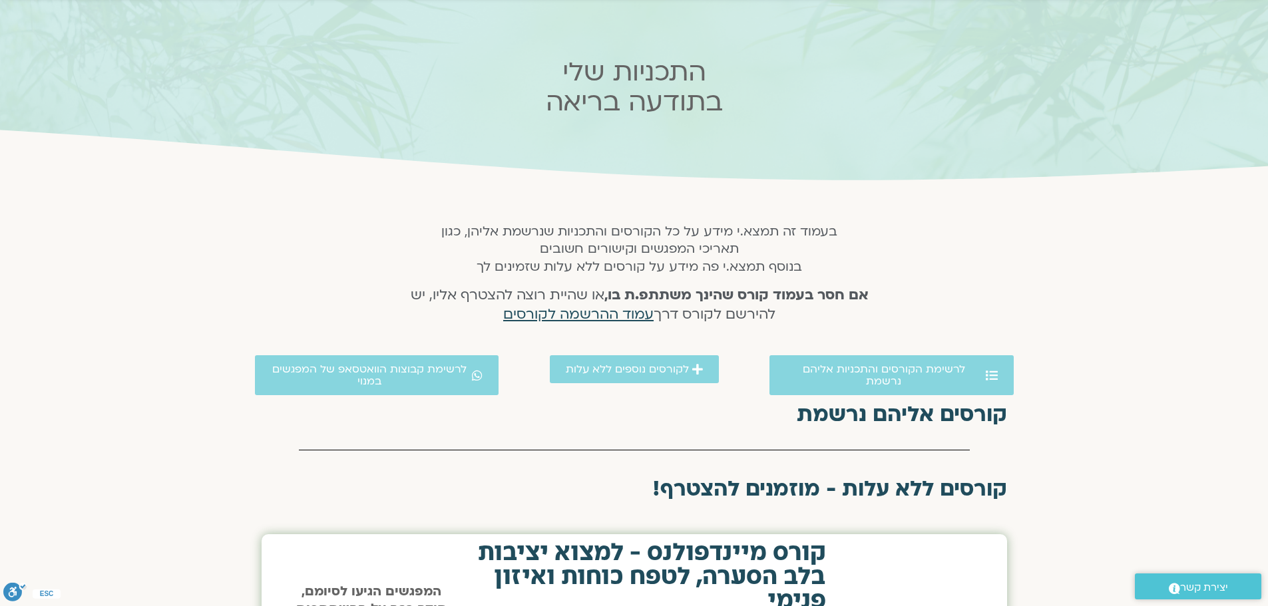
click at [578, 313] on span "עמוד ההרשמה לקורסים" at bounding box center [578, 314] width 150 height 19
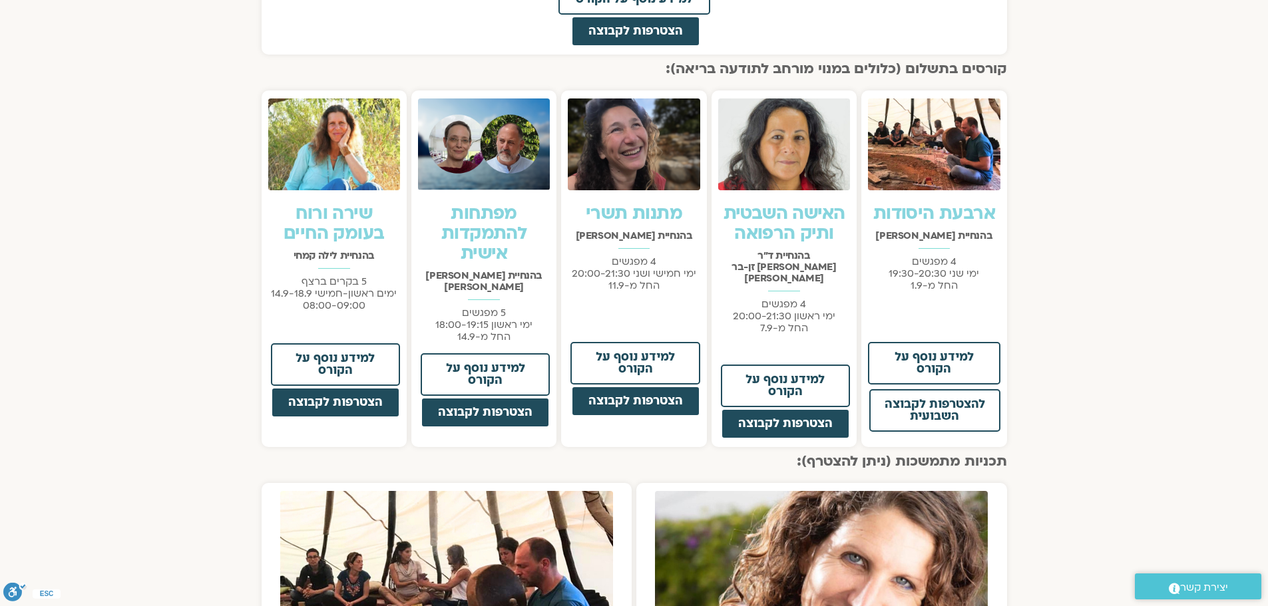
scroll to position [932, 0]
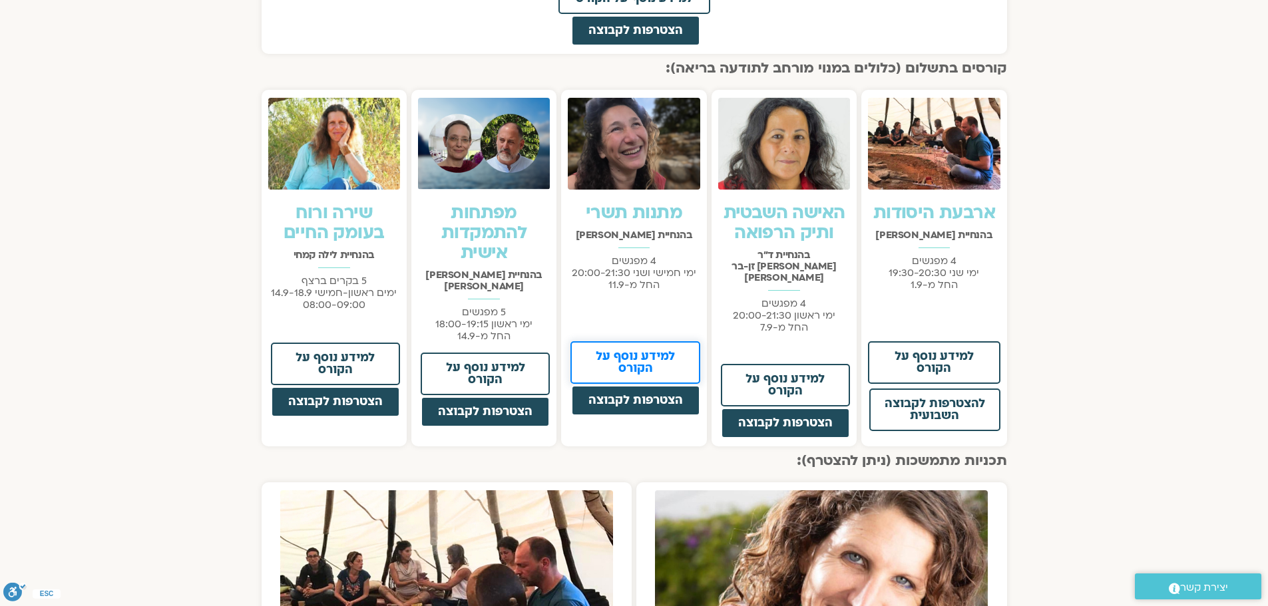
click at [654, 369] on span "למידע נוסף על הקורס" at bounding box center [635, 363] width 95 height 24
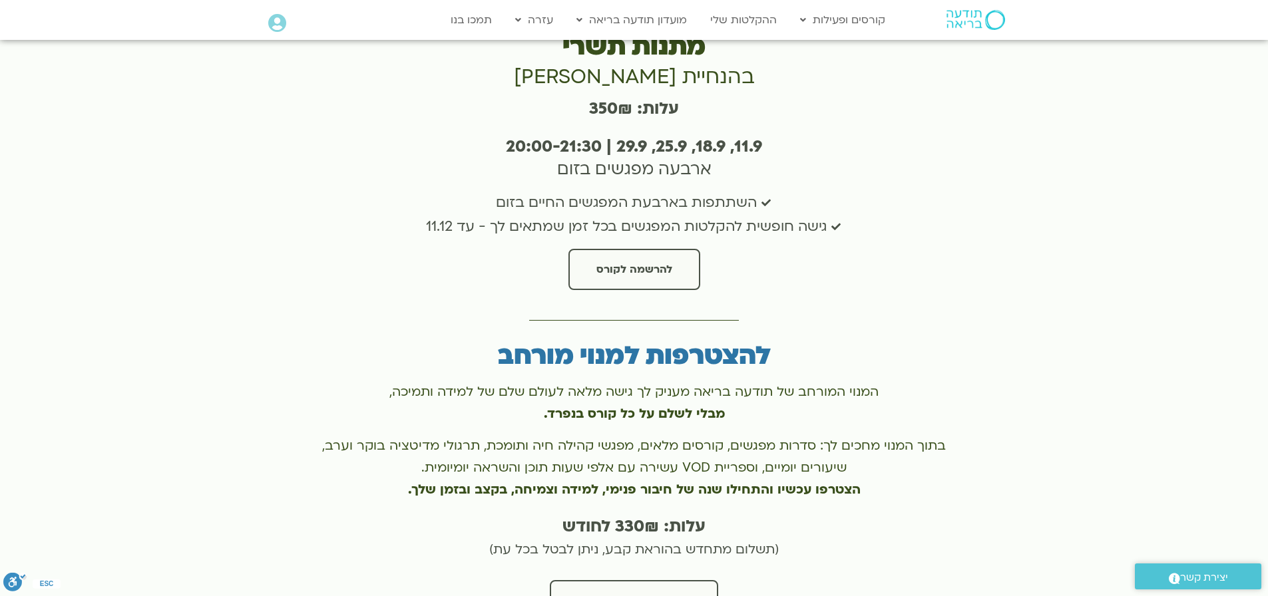
scroll to position [2663, 0]
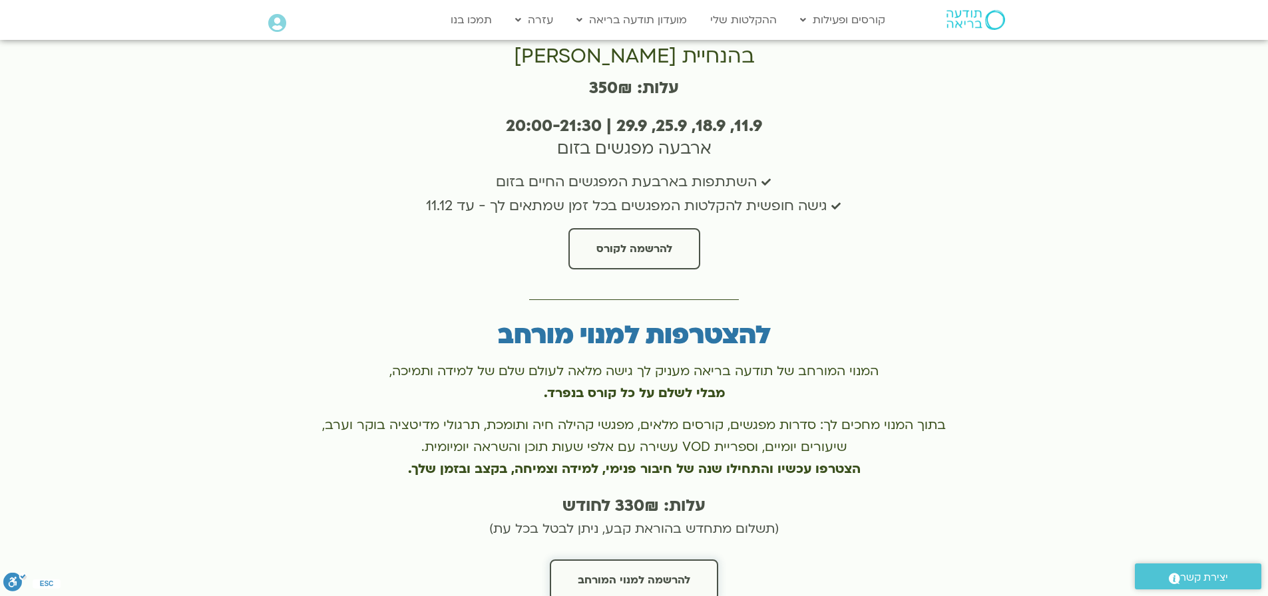
click at [658, 575] on span "להרשמה למנוי המורחב" at bounding box center [634, 581] width 113 height 12
